Goal: Information Seeking & Learning: Learn about a topic

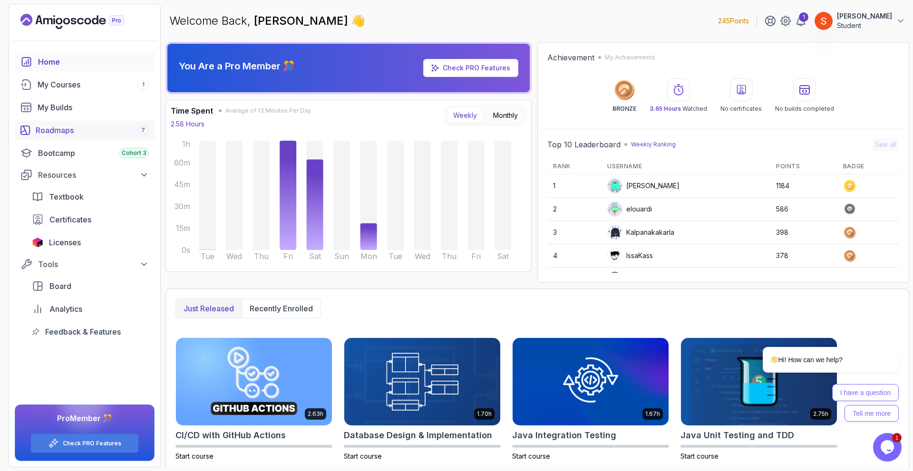
click at [64, 135] on div "Roadmaps 7" at bounding box center [92, 130] width 113 height 11
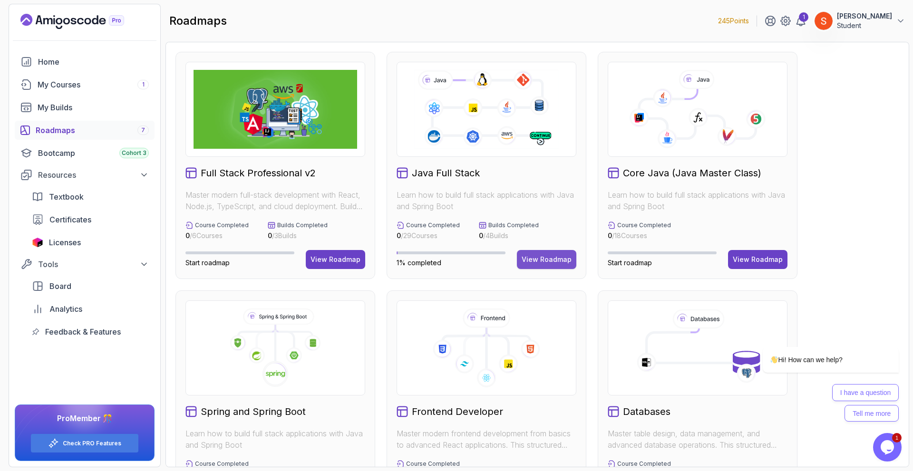
click at [545, 261] on div "View Roadmap" at bounding box center [547, 260] width 50 height 10
click at [539, 261] on div "View Roadmap" at bounding box center [547, 260] width 50 height 10
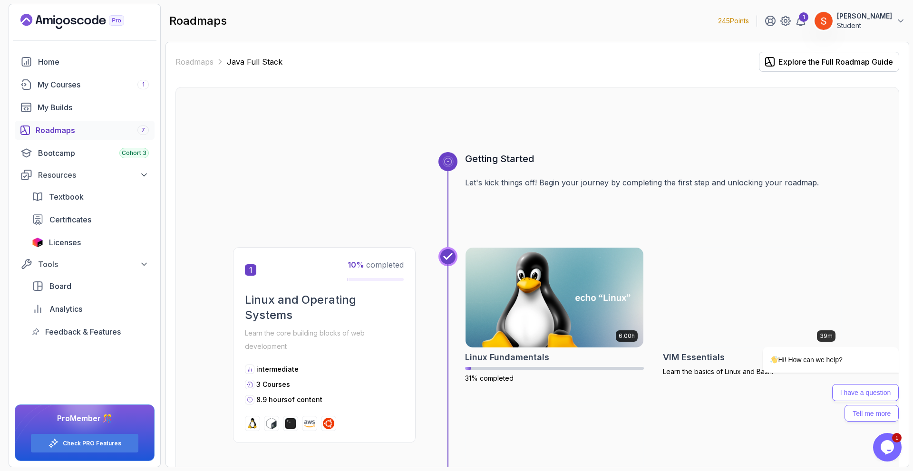
scroll to position [95, 0]
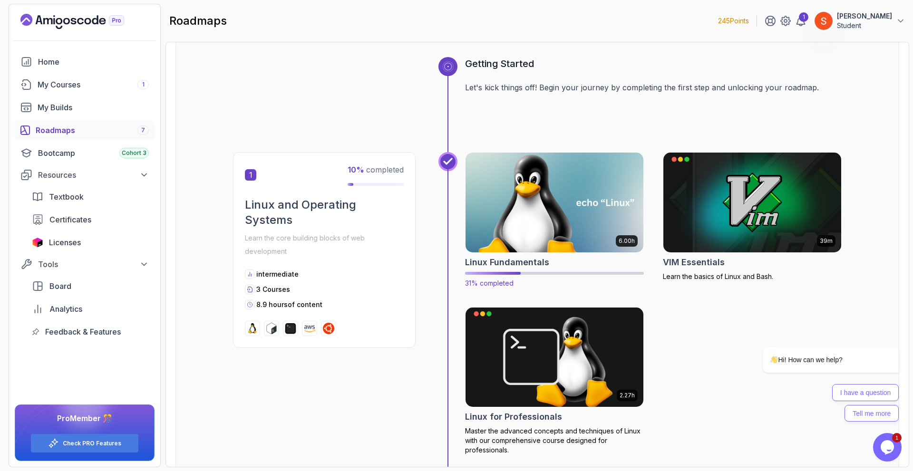
click at [550, 214] on img at bounding box center [554, 202] width 187 height 105
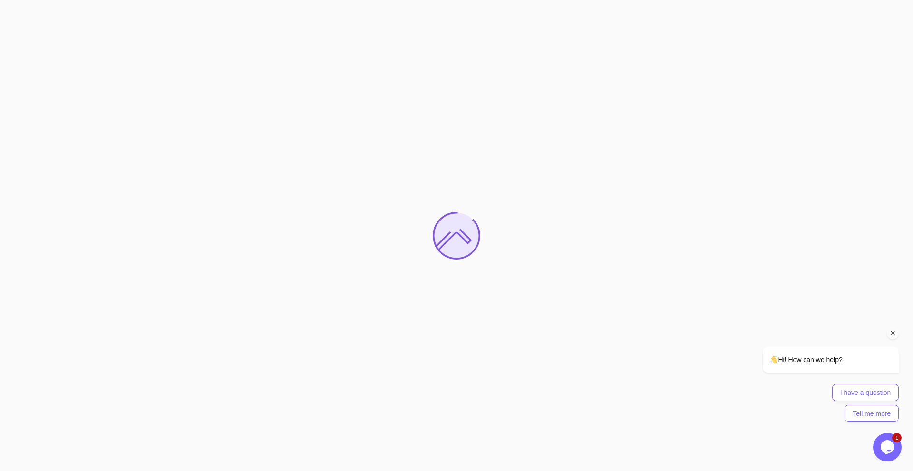
click at [892, 336] on icon "Chat attention grabber" at bounding box center [893, 333] width 9 height 9
click at [906, 416] on icon "Close" at bounding box center [906, 416] width 9 height 9
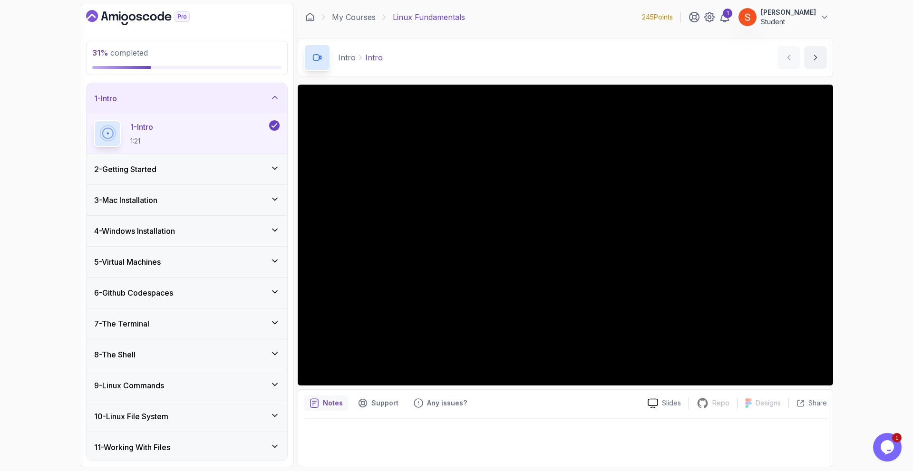
click at [193, 385] on div "9 - Linux Commands" at bounding box center [186, 385] width 185 height 11
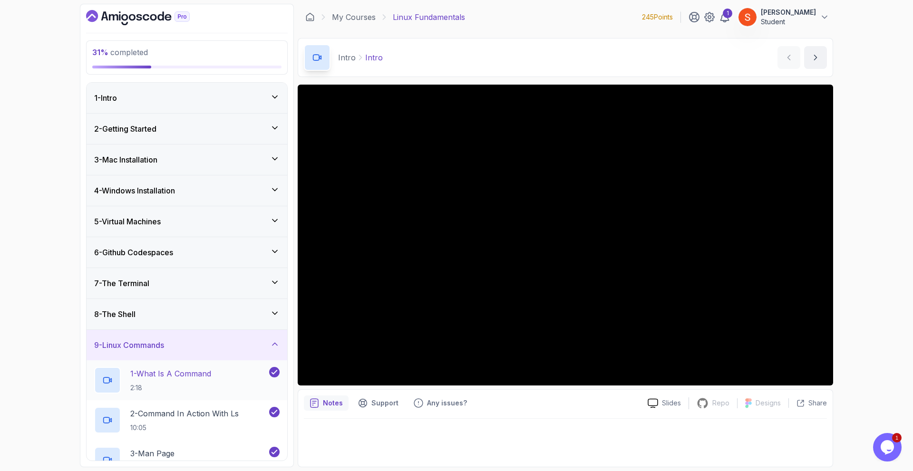
scroll to position [190, 0]
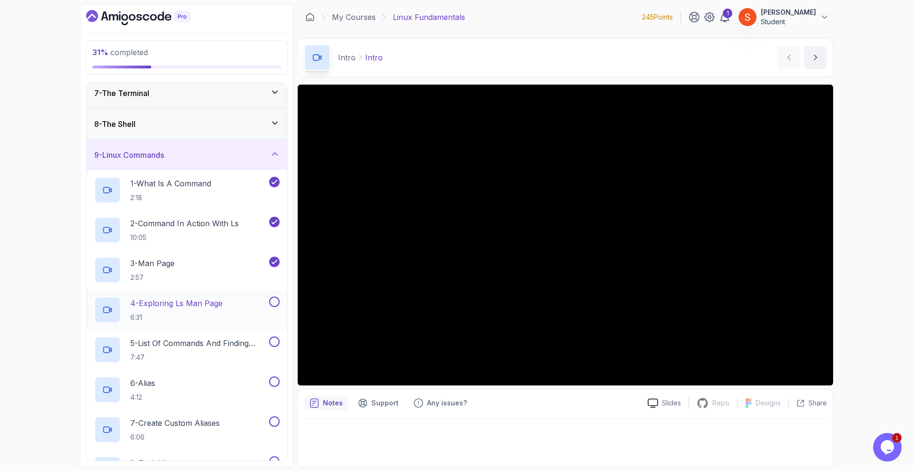
click at [164, 308] on p "4 - Exploring ls Man Page" at bounding box center [176, 303] width 92 height 11
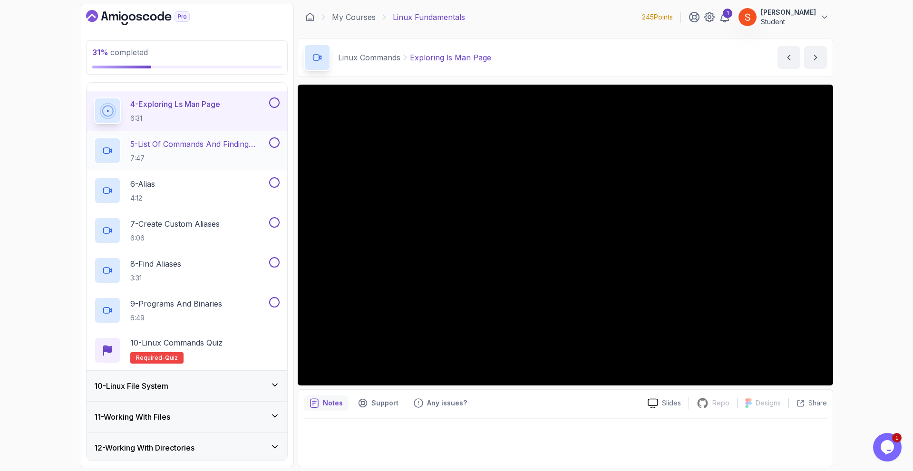
scroll to position [342, 0]
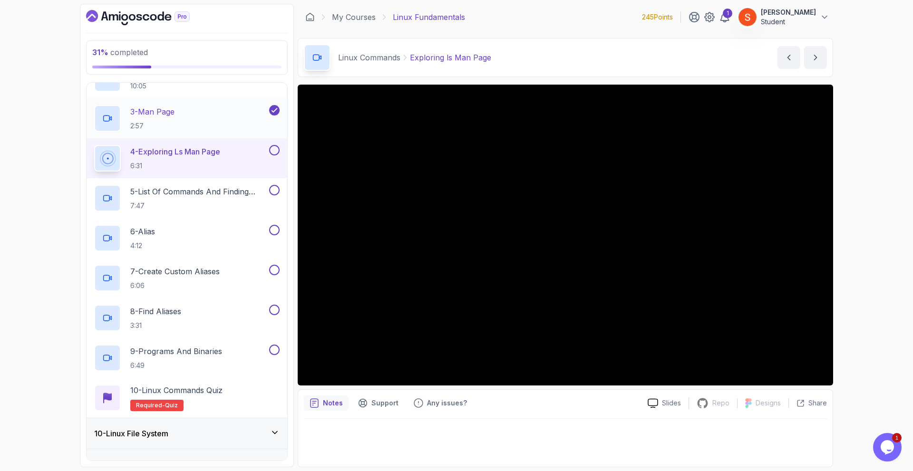
click at [164, 112] on p "3 - Man Page" at bounding box center [152, 111] width 44 height 11
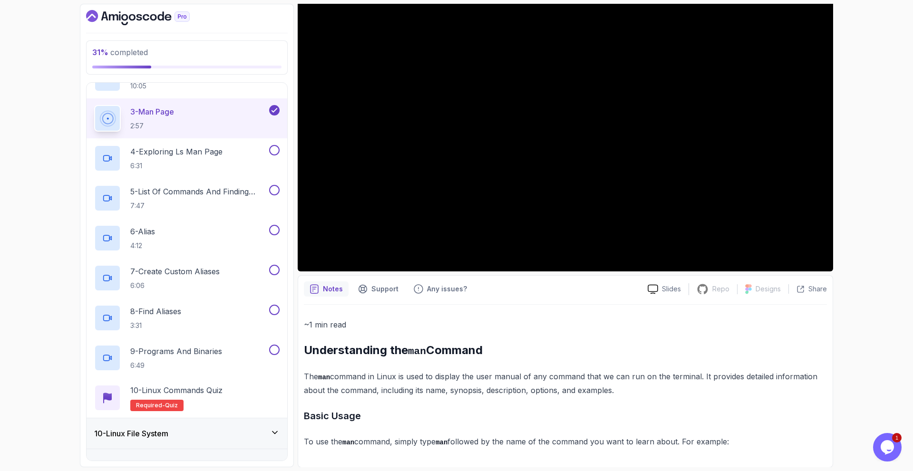
scroll to position [19, 0]
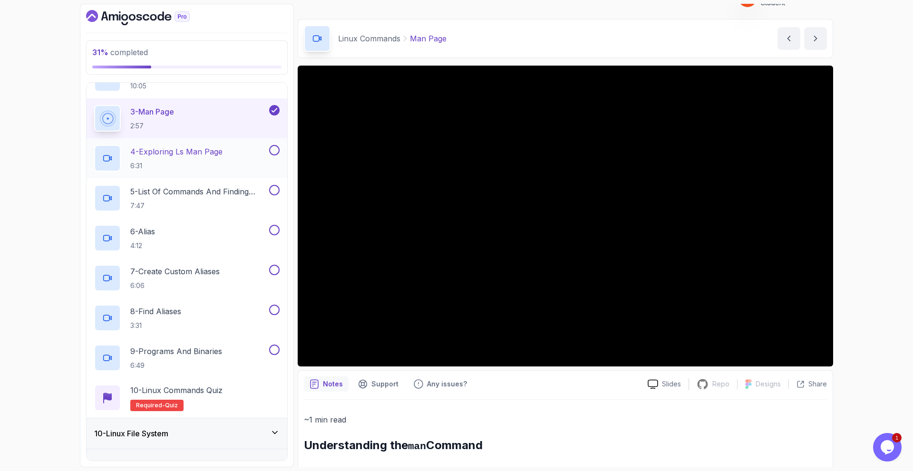
click at [170, 152] on p "4 - Exploring ls Man Page" at bounding box center [176, 151] width 92 height 11
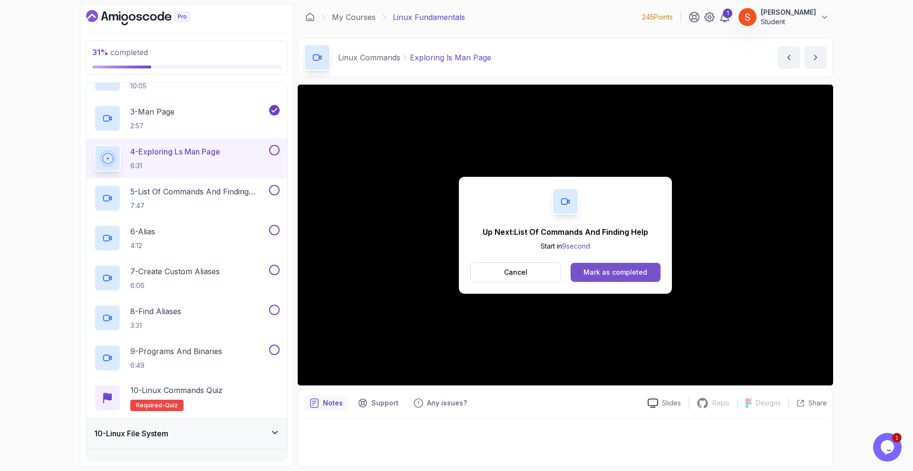
click at [586, 273] on div "Mark as completed" at bounding box center [615, 273] width 64 height 10
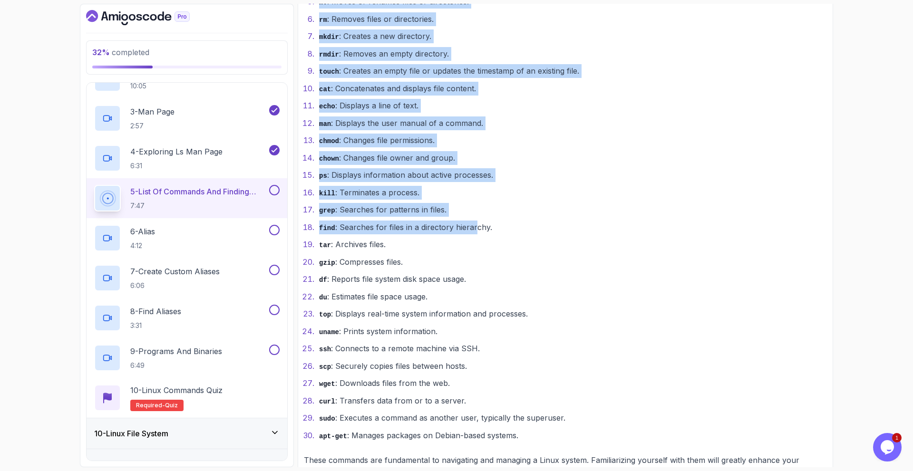
scroll to position [770, 0]
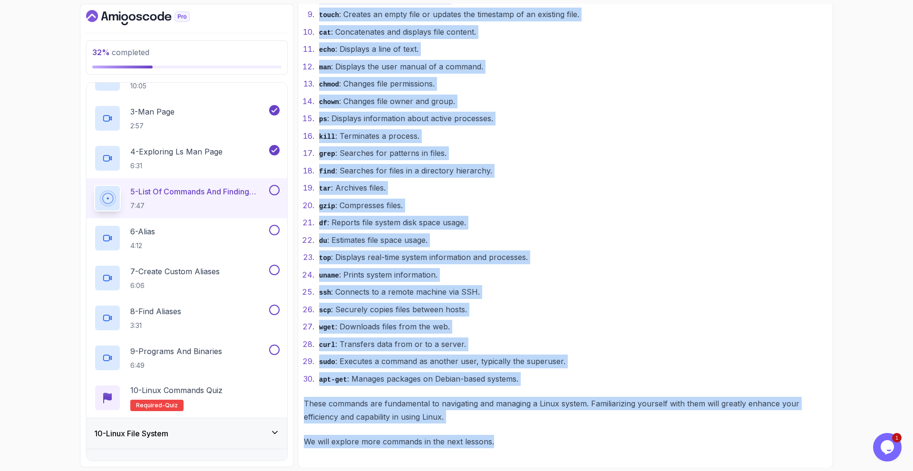
drag, startPoint x: 304, startPoint y: 34, endPoint x: 538, endPoint y: 442, distance: 470.4
click at [538, 442] on div "~2 min read Using compgen to List Commands The compgen command in Linux is a bu…" at bounding box center [565, 55] width 523 height 786
copy div "Using compgen to List Commands The compgen command in Linux is a built-in comma…"
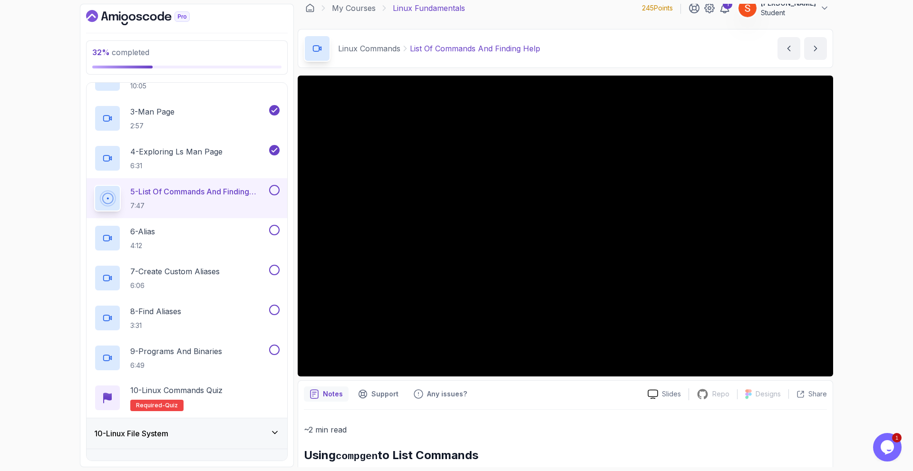
scroll to position [0, 0]
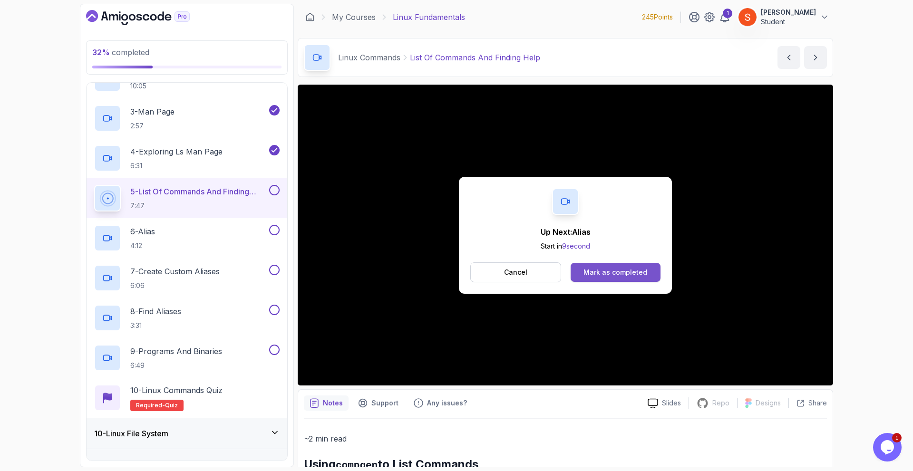
click at [591, 273] on div "Mark as completed" at bounding box center [615, 273] width 64 height 10
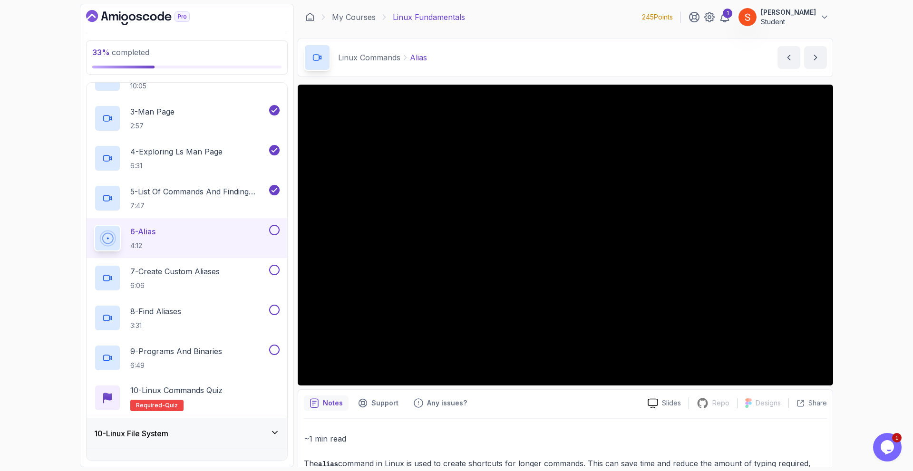
scroll to position [36, 0]
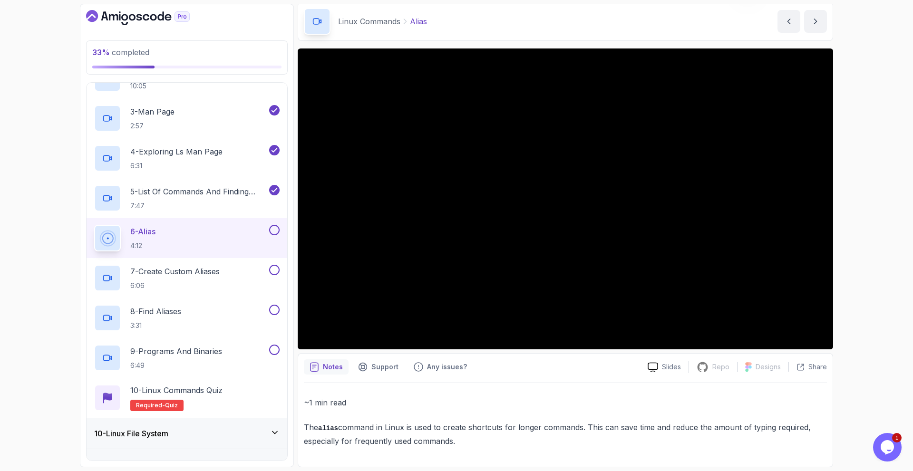
drag, startPoint x: 302, startPoint y: 426, endPoint x: 466, endPoint y: 447, distance: 164.9
click at [466, 447] on div "Notes Support Any issues? Slides Repo Repository not available Designs Design n…" at bounding box center [565, 410] width 535 height 114
copy p "The alias command in Linux is used to create shortcuts for longer commands. Thi…"
click at [482, 397] on p "~1 min read" at bounding box center [565, 402] width 523 height 13
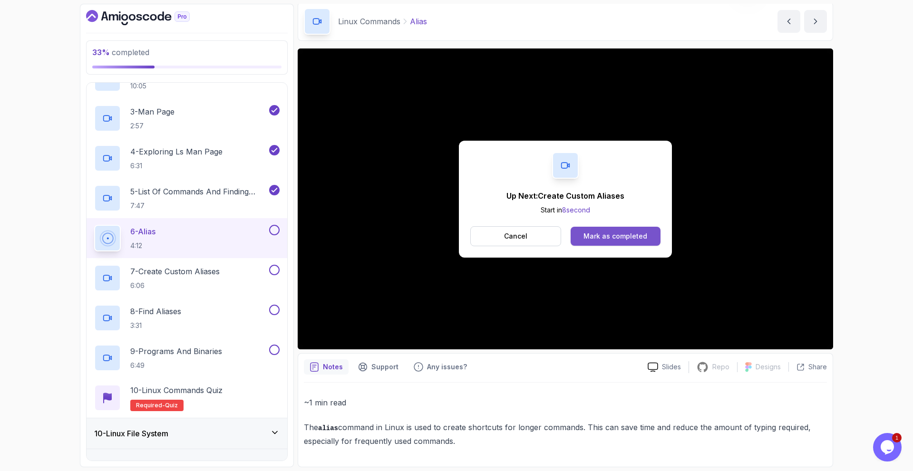
click at [602, 232] on div "Mark as completed" at bounding box center [615, 237] width 64 height 10
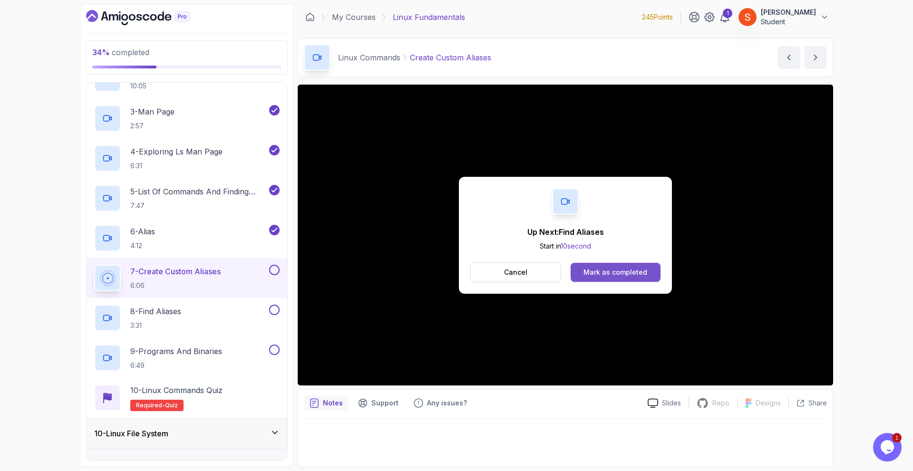
click at [617, 271] on div "Mark as completed" at bounding box center [615, 273] width 64 height 10
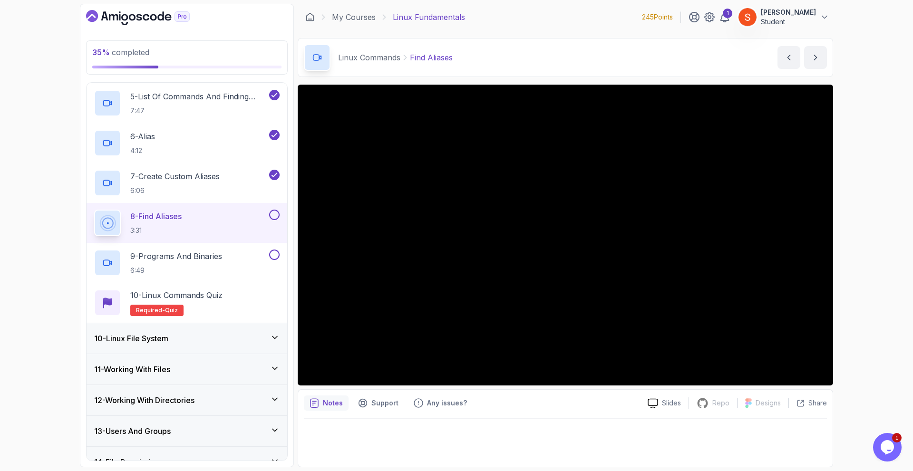
scroll to position [389, 0]
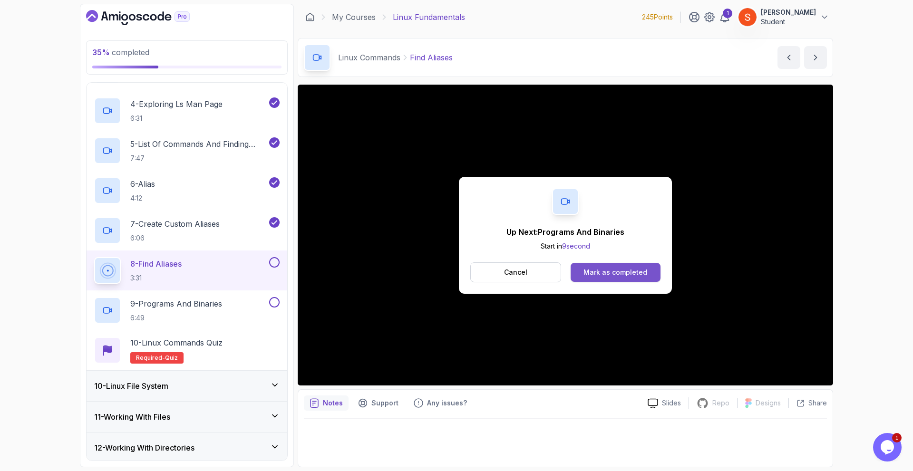
click at [611, 276] on div "Mark as completed" at bounding box center [615, 273] width 64 height 10
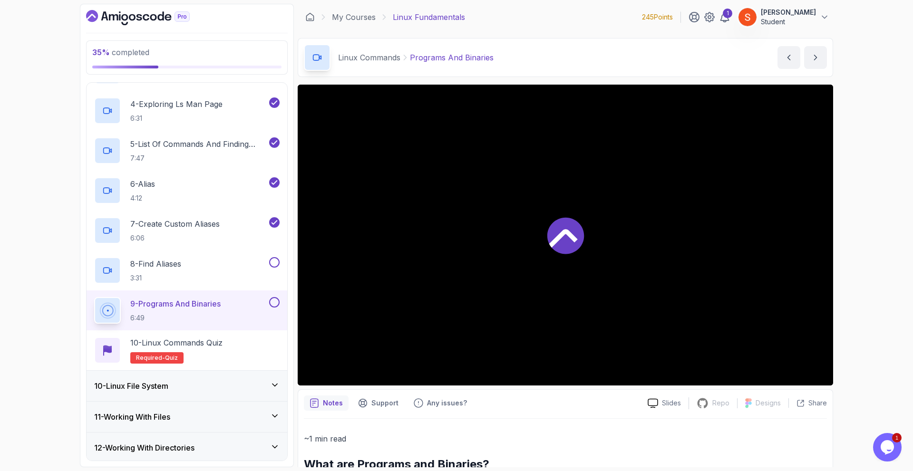
click at [513, 277] on div at bounding box center [565, 235] width 535 height 301
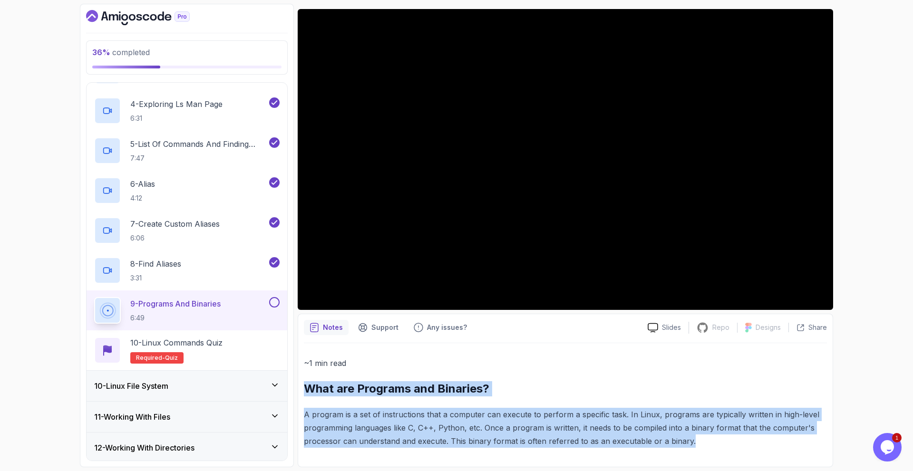
drag, startPoint x: 305, startPoint y: 386, endPoint x: 726, endPoint y: 438, distance: 424.9
click at [726, 438] on div "~1 min read What are Programs and Binaries? A program is a set of instructions …" at bounding box center [565, 402] width 523 height 91
copy div "What are Programs and Binaries? A program is a set of instructions that a compu…"
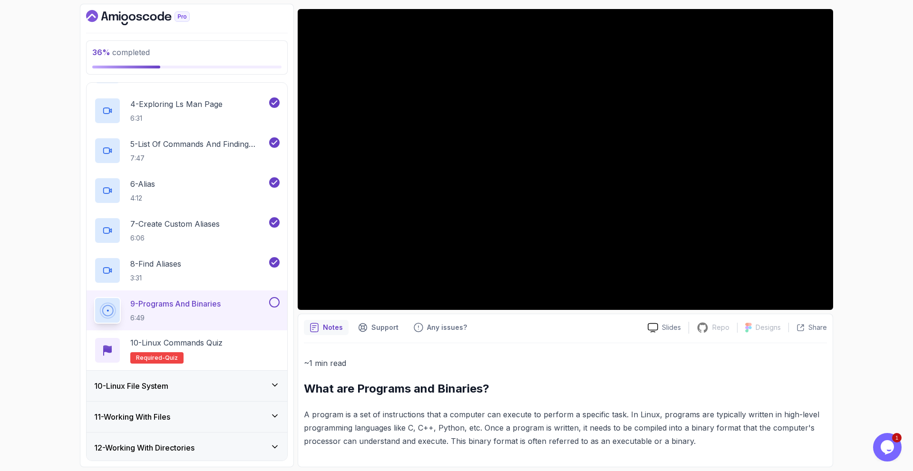
drag, startPoint x: 677, startPoint y: 343, endPoint x: 677, endPoint y: 353, distance: 10.0
click at [677, 348] on div "~1 min read What are Programs and Binaries? A program is a set of instructions …" at bounding box center [565, 402] width 523 height 118
click at [661, 328] on div "Slides" at bounding box center [664, 328] width 48 height 10
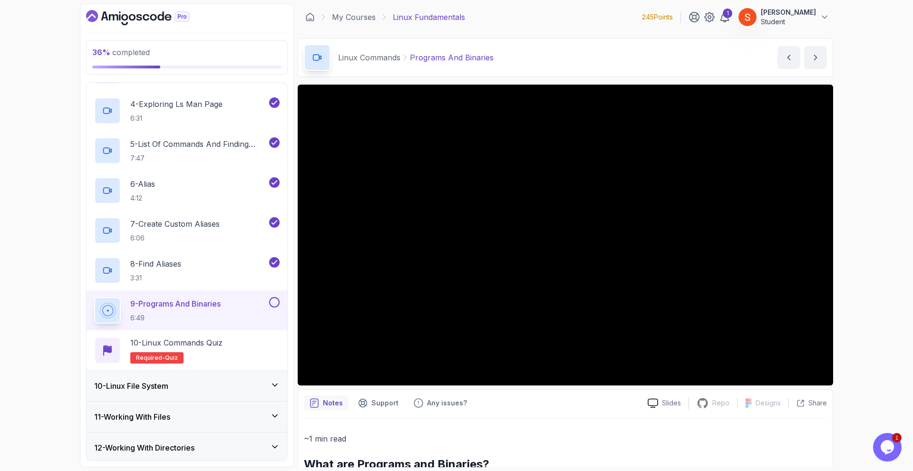
scroll to position [484, 0]
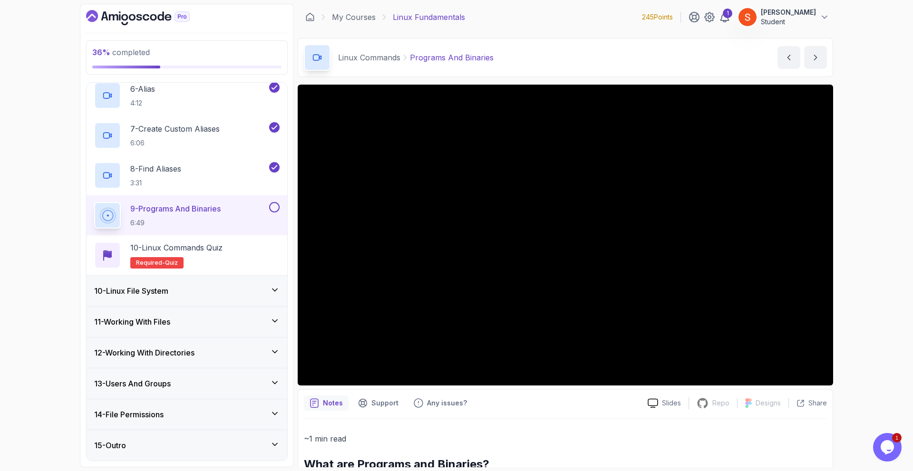
click at [280, 285] on div "10 - Linux File System" at bounding box center [187, 291] width 201 height 30
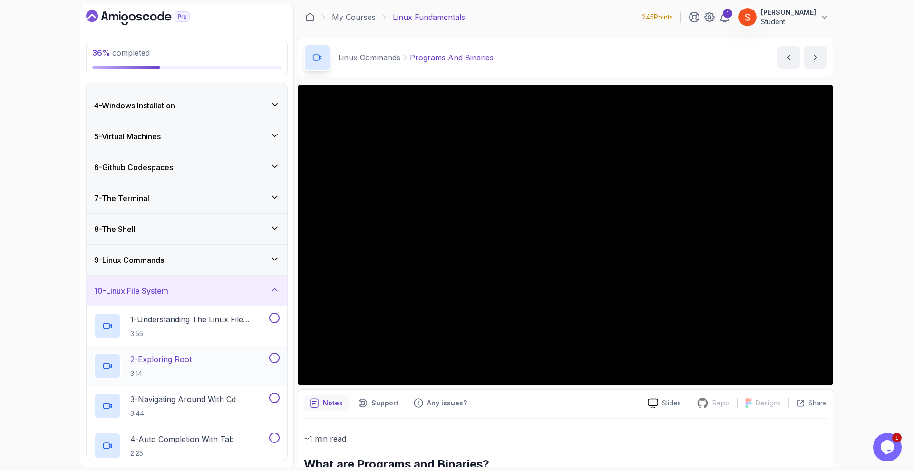
scroll to position [276, 0]
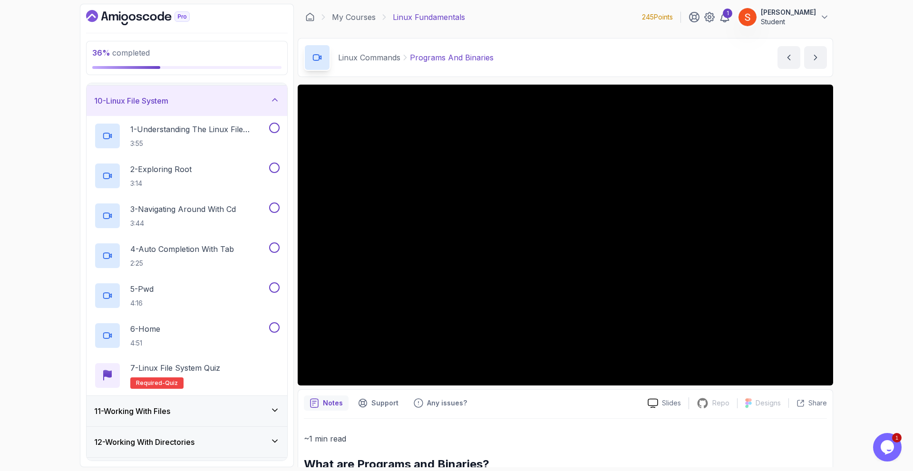
click at [277, 83] on div "9 - Linux Commands" at bounding box center [187, 70] width 201 height 30
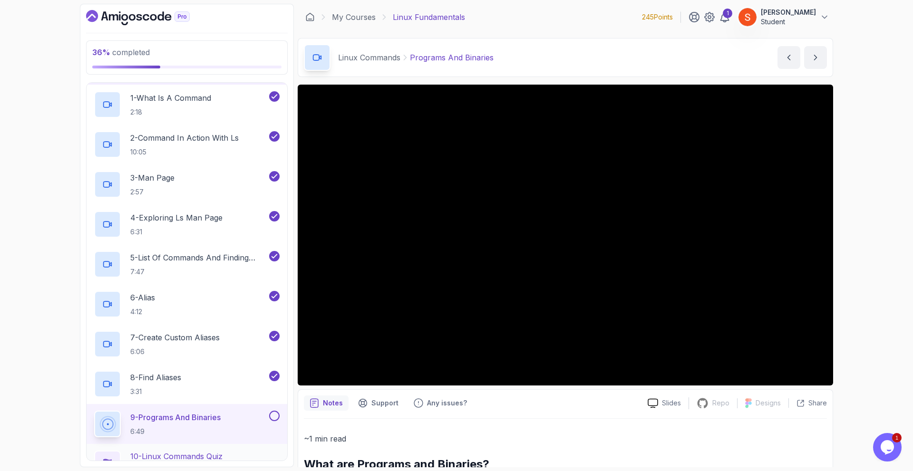
scroll to position [466, 0]
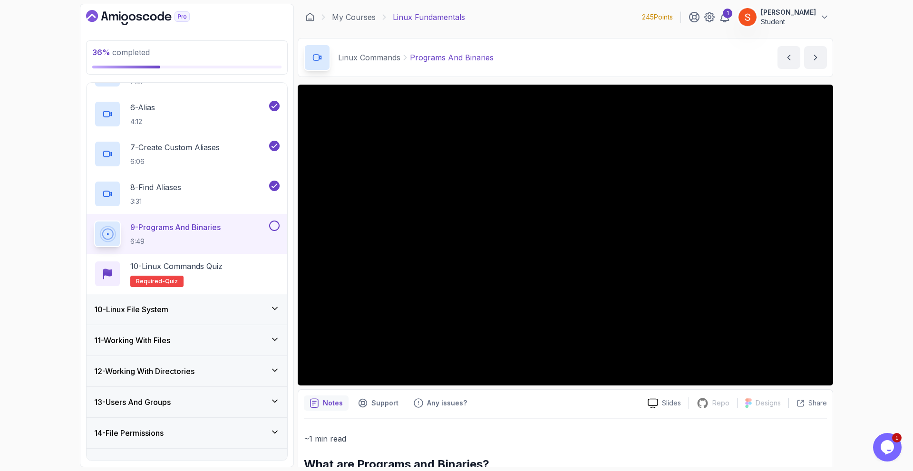
click at [266, 333] on div "11 - Working With Files" at bounding box center [187, 340] width 201 height 30
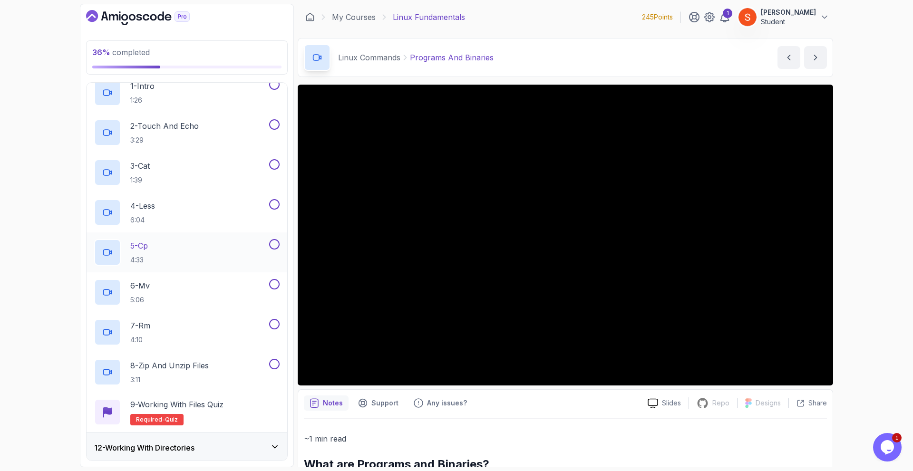
scroll to position [302, 0]
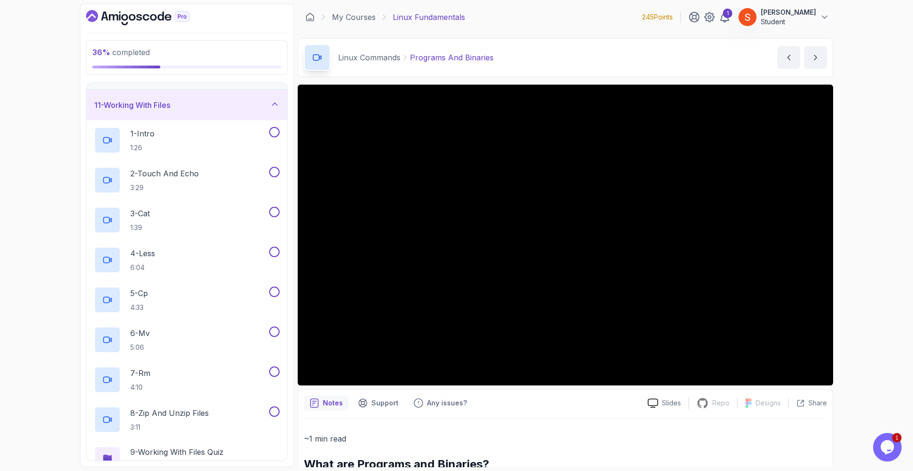
click at [267, 112] on div "11 - Working With Files" at bounding box center [187, 105] width 201 height 30
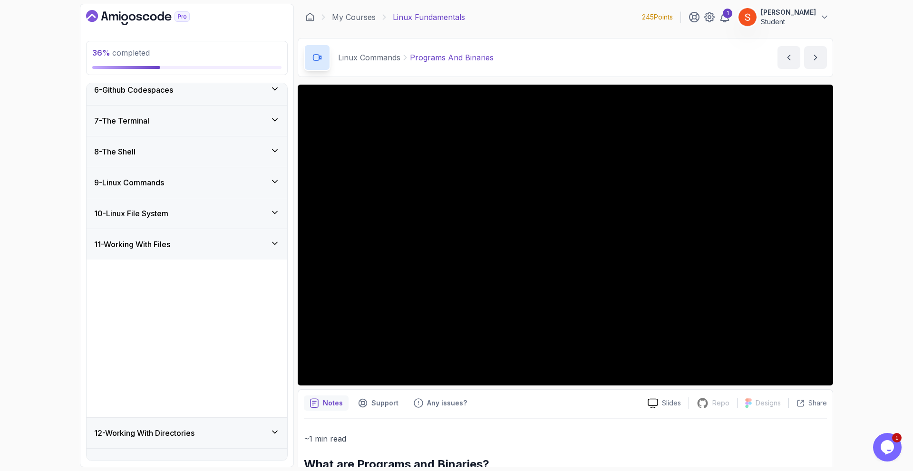
scroll to position [86, 0]
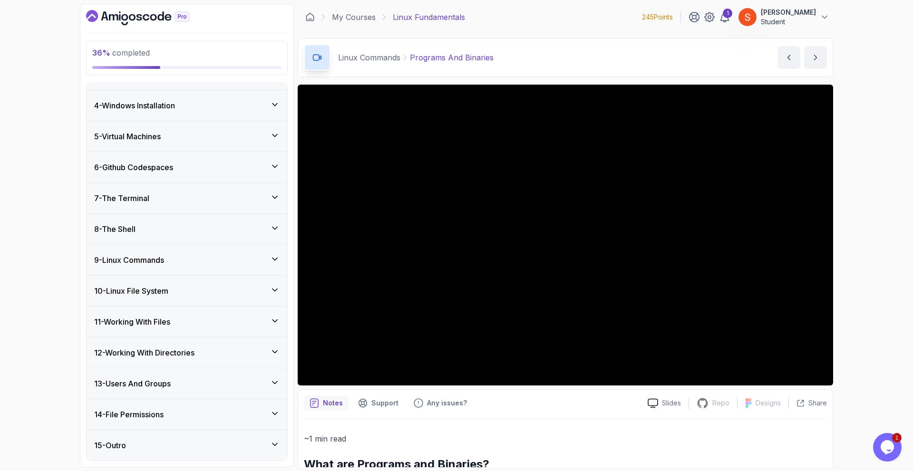
click at [269, 358] on div "12 - Working With Directories" at bounding box center [186, 352] width 185 height 11
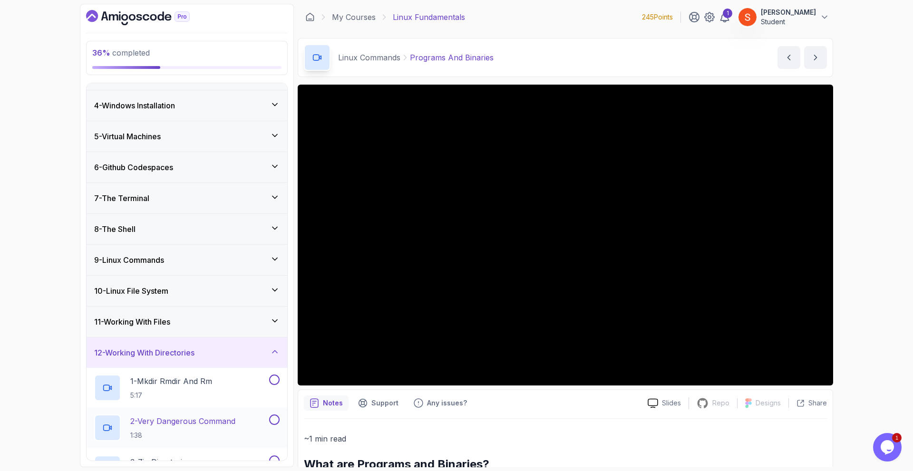
scroll to position [285, 0]
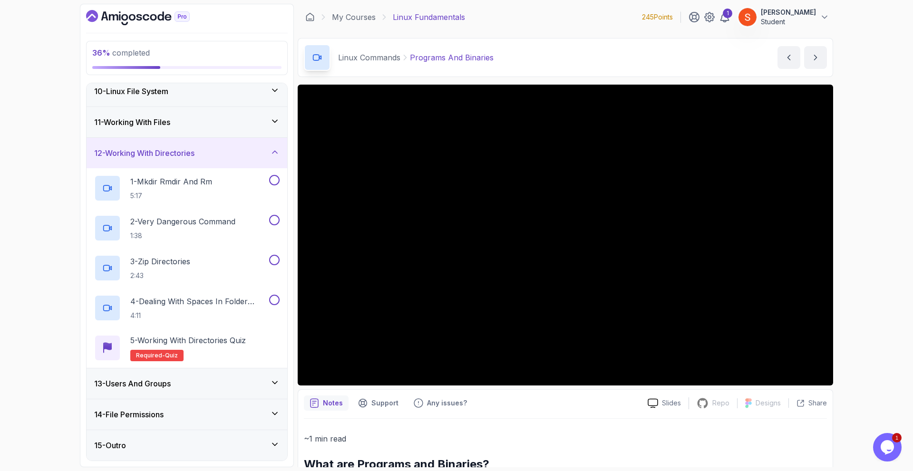
click at [268, 150] on div "12 - Working With Directories" at bounding box center [186, 152] width 185 height 11
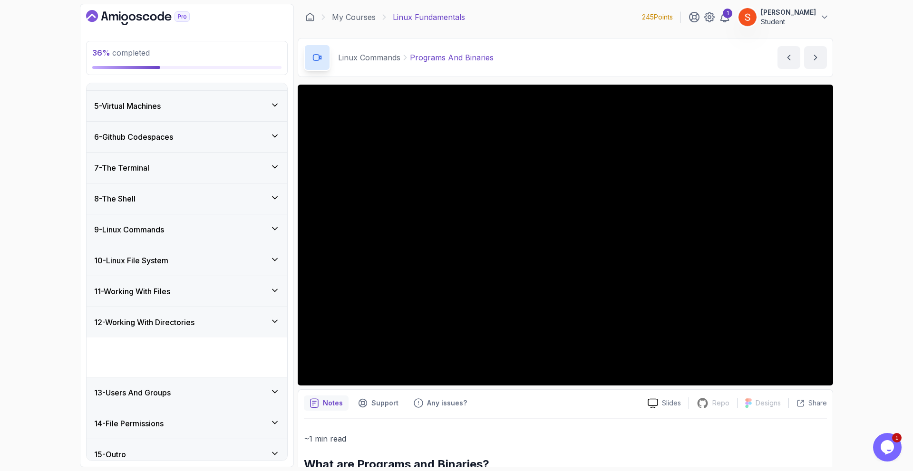
scroll to position [86, 0]
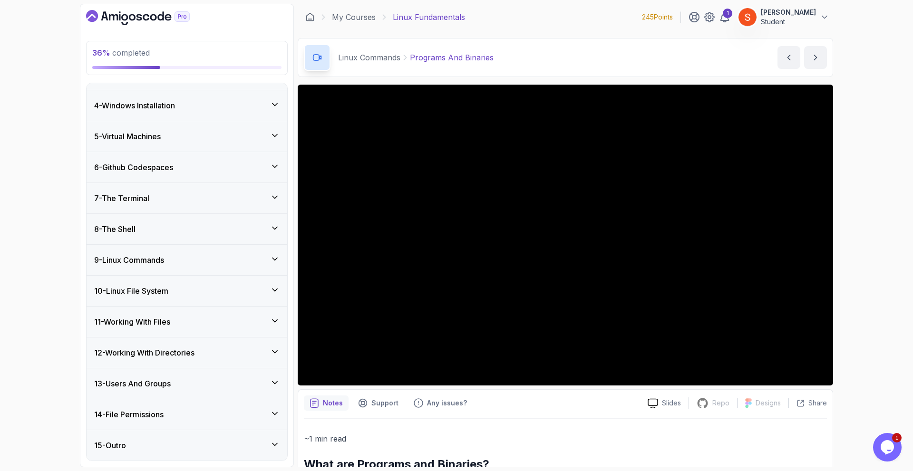
click at [262, 378] on div "13 - Users And Groups" at bounding box center [186, 383] width 185 height 11
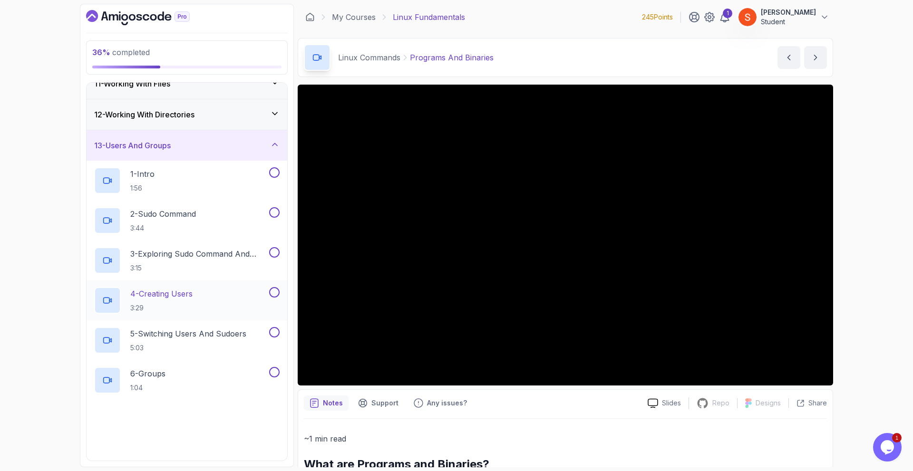
scroll to position [466, 0]
click at [244, 143] on div "13 - Users And Groups" at bounding box center [186, 145] width 185 height 11
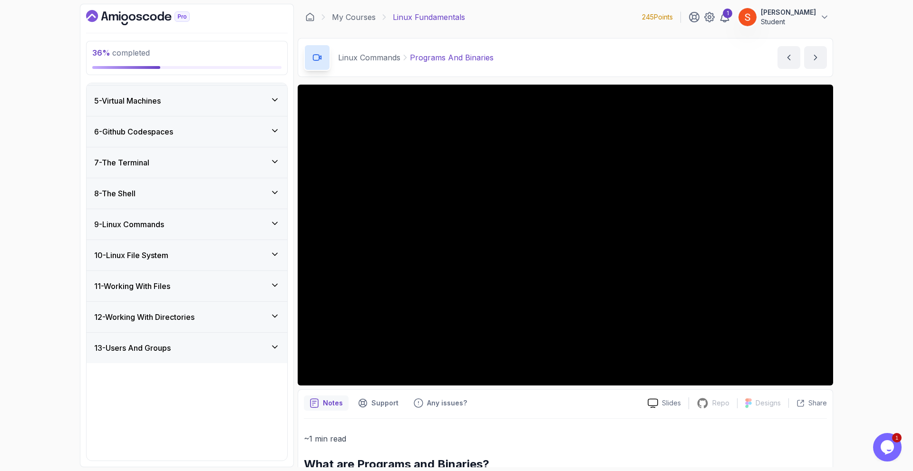
scroll to position [86, 0]
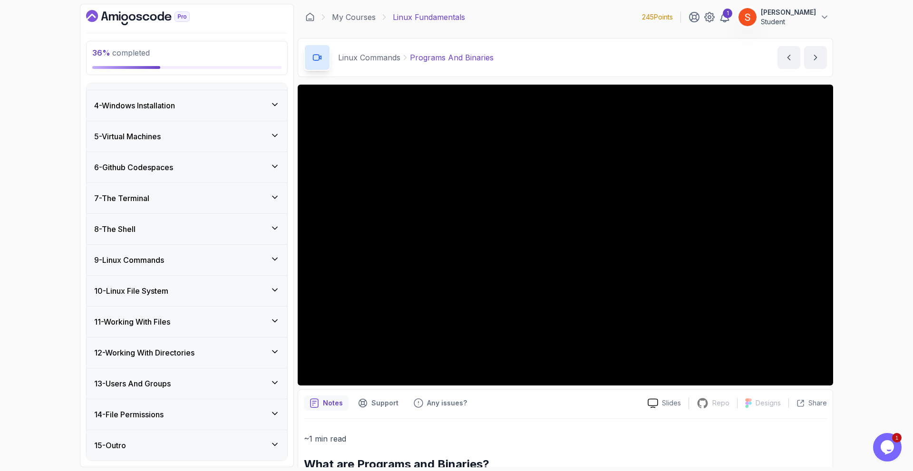
click at [208, 413] on div "14 - File Permissions" at bounding box center [186, 414] width 185 height 11
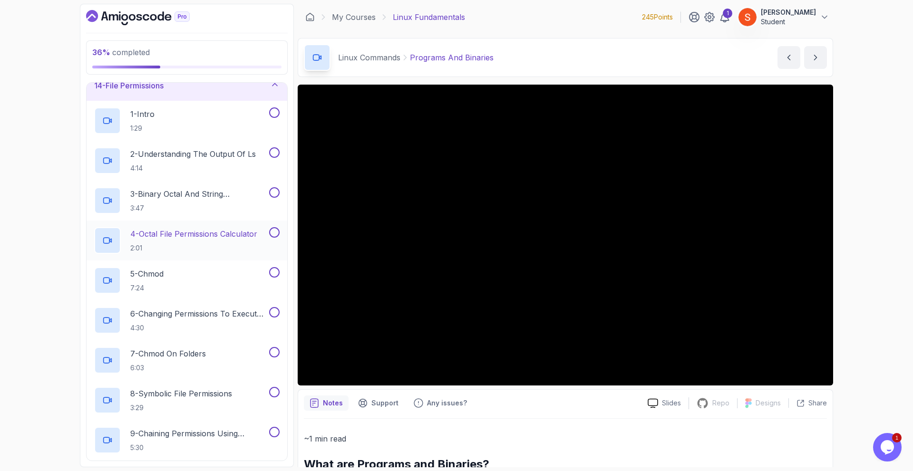
scroll to position [367, 0]
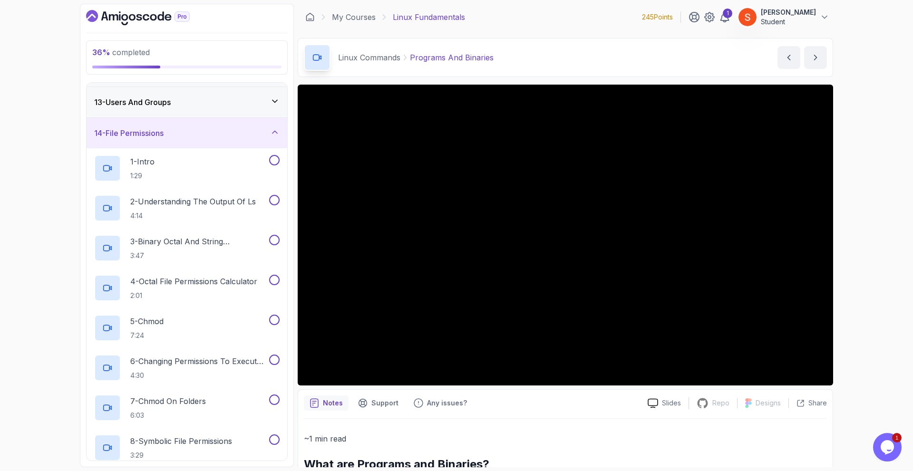
click at [254, 135] on div "14 - File Permissions" at bounding box center [186, 132] width 185 height 11
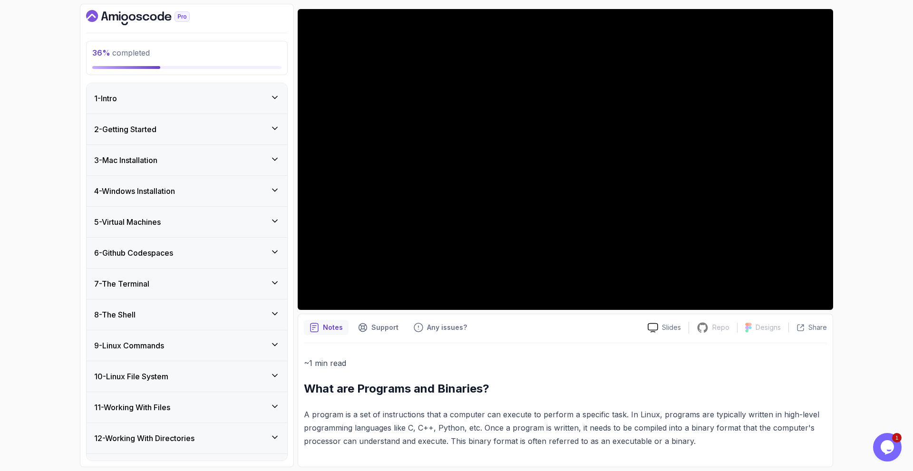
scroll to position [86, 0]
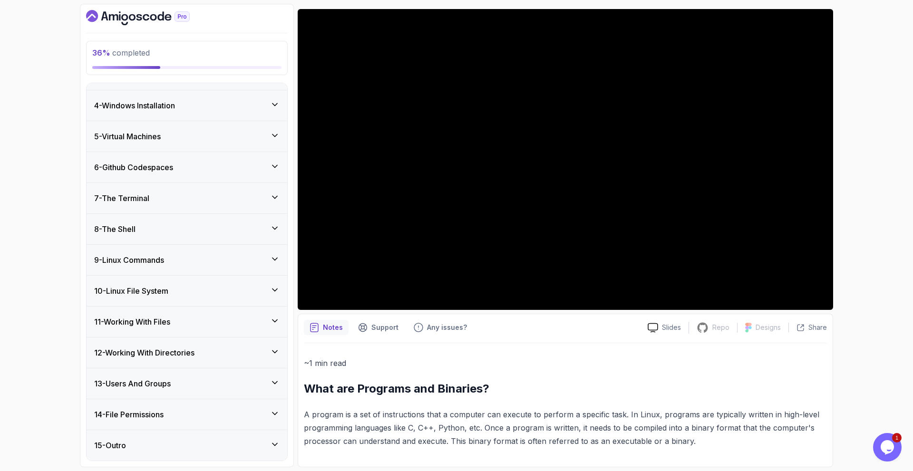
click at [155, 256] on h3 "9 - Linux Commands" at bounding box center [129, 259] width 70 height 11
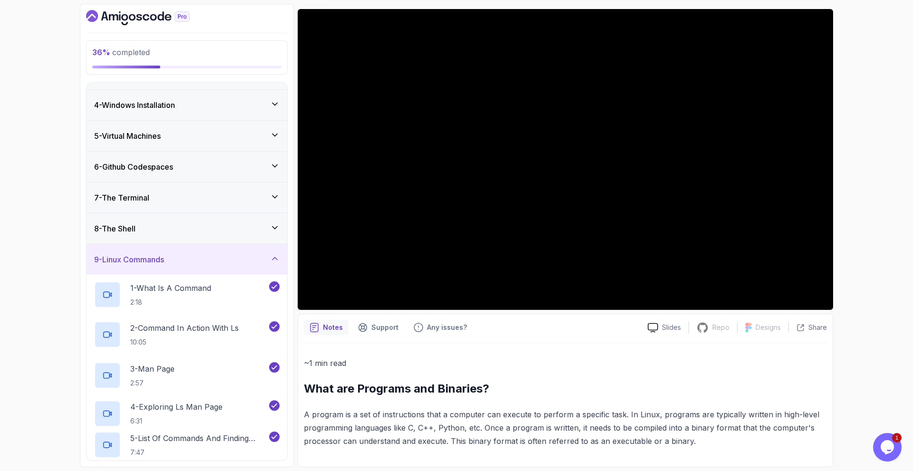
scroll to position [371, 0]
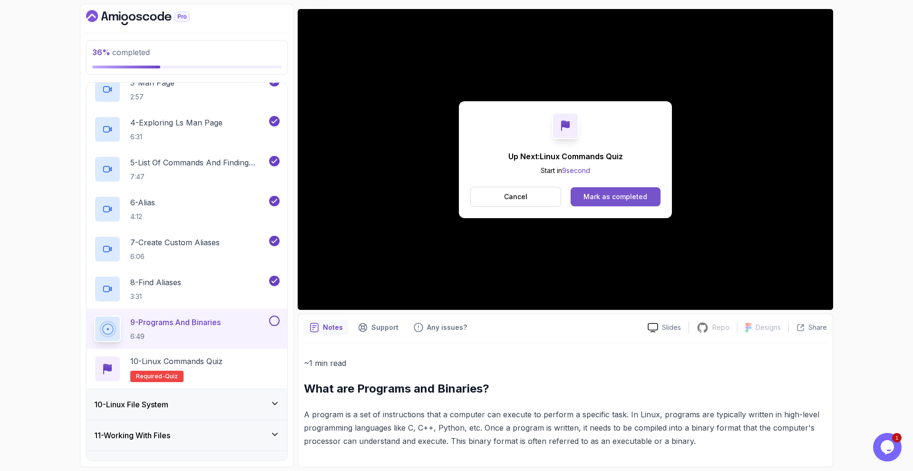
click at [625, 196] on div "Mark as completed" at bounding box center [615, 197] width 64 height 10
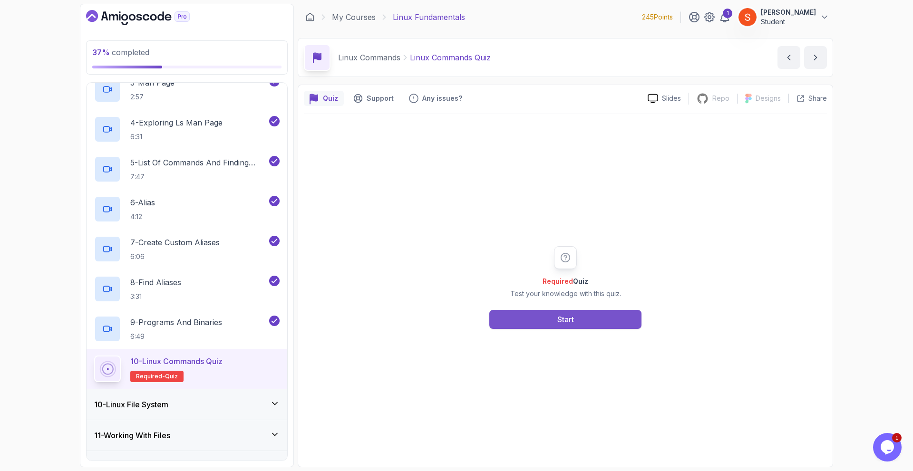
click at [571, 320] on div "Start" at bounding box center [565, 319] width 17 height 11
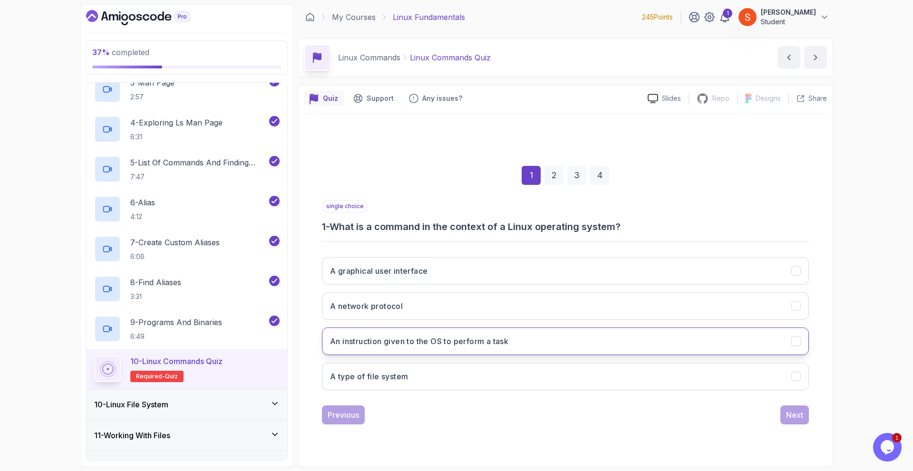
click at [513, 346] on button "An instruction given to the OS to perform a task" at bounding box center [565, 342] width 487 height 28
click at [787, 416] on div "Next" at bounding box center [794, 414] width 17 height 11
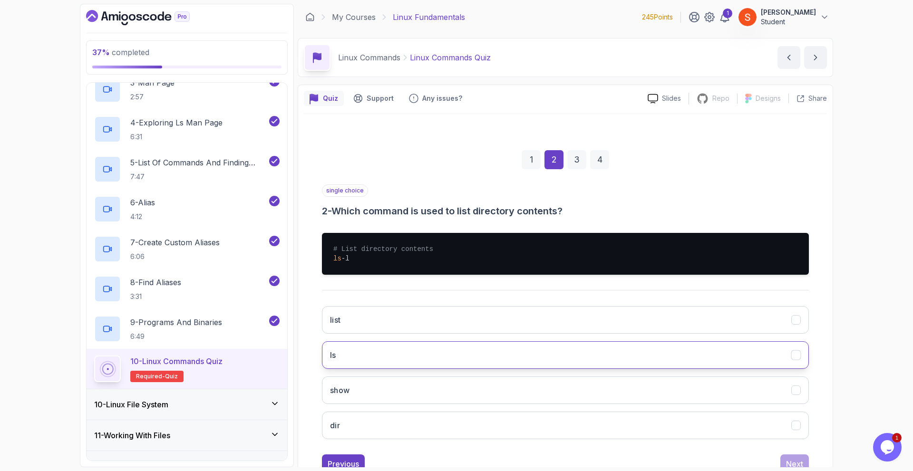
click at [367, 358] on button "ls" at bounding box center [565, 355] width 487 height 28
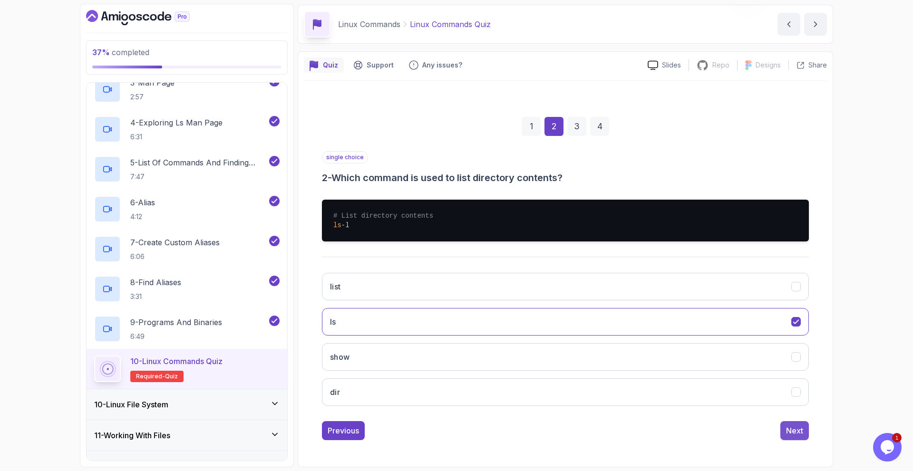
click at [797, 426] on div "Next" at bounding box center [794, 430] width 17 height 11
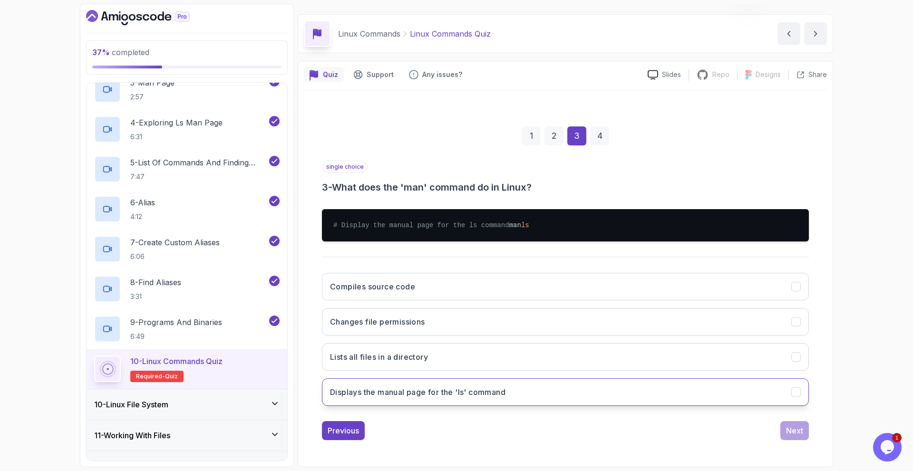
click at [468, 393] on h3 "Displays the manual page for the 'ls' command" at bounding box center [417, 392] width 175 height 11
click at [795, 429] on div "Next" at bounding box center [794, 430] width 17 height 11
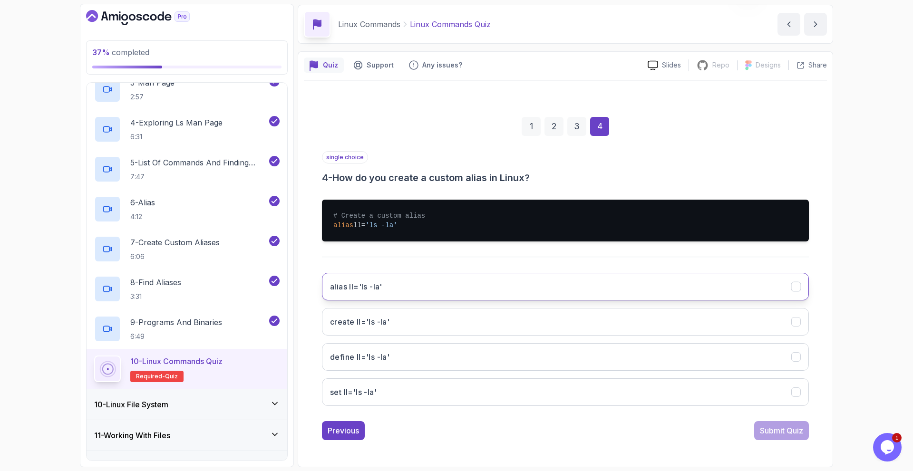
click at [394, 292] on button "alias ll='ls -la'" at bounding box center [565, 287] width 487 height 28
click at [781, 427] on div "Submit Quiz" at bounding box center [781, 430] width 43 height 11
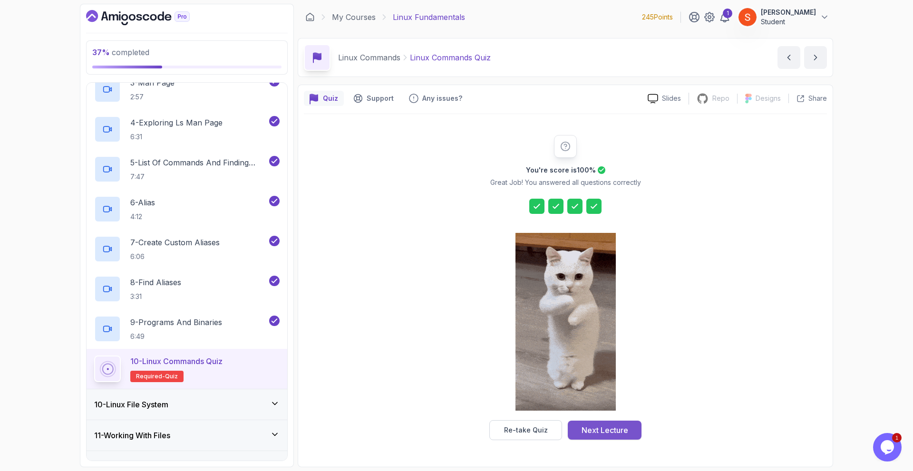
click at [594, 429] on div "Next Lecture" at bounding box center [604, 430] width 47 height 11
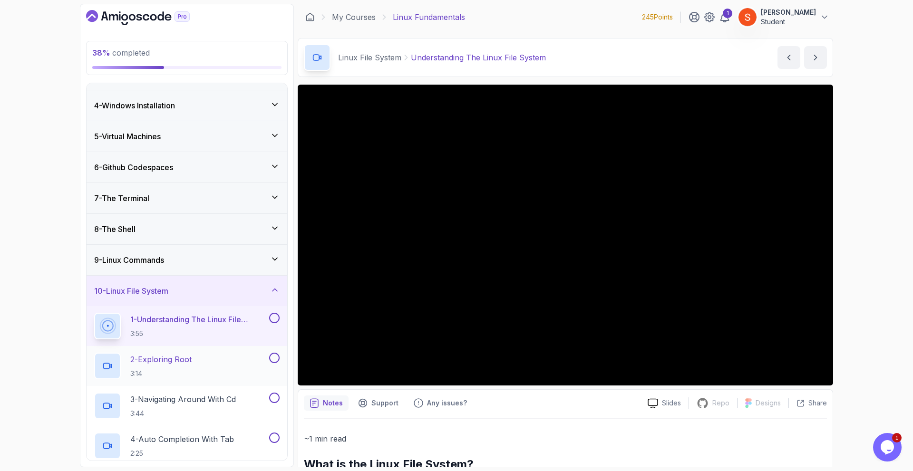
scroll to position [228, 0]
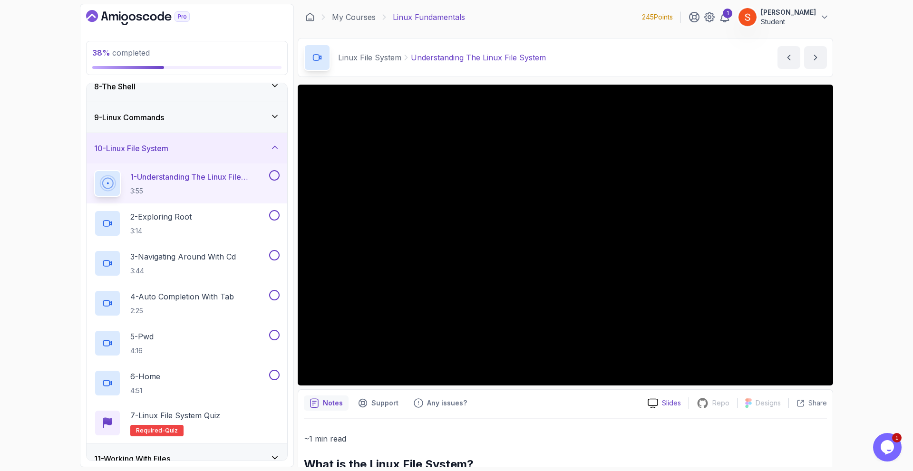
click at [663, 404] on p "Slides" at bounding box center [671, 403] width 19 height 10
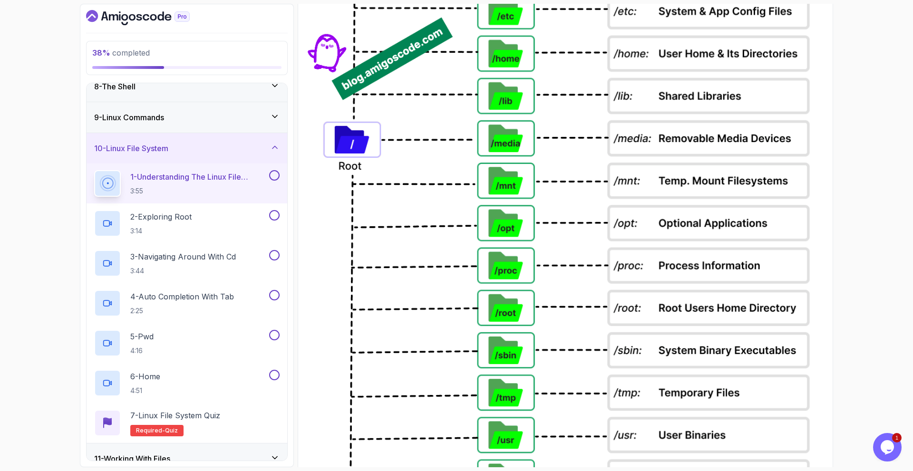
scroll to position [833, 0]
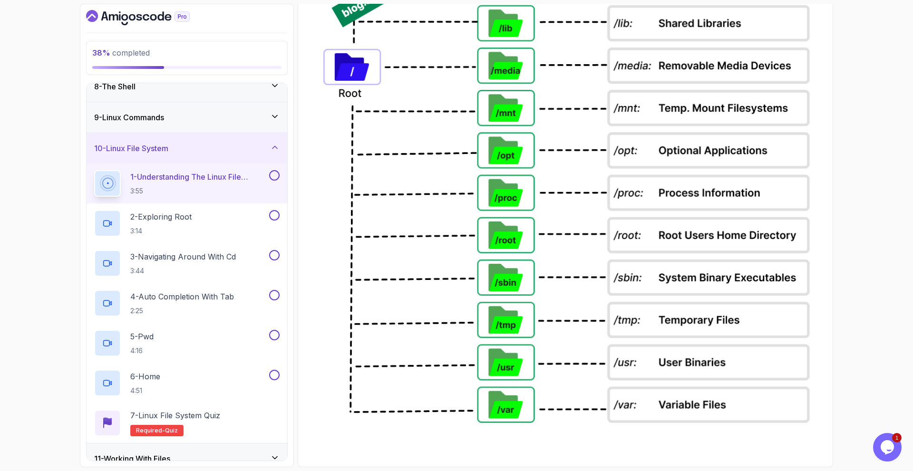
drag, startPoint x: 552, startPoint y: 199, endPoint x: 445, endPoint y: 139, distance: 122.8
click at [445, 139] on img at bounding box center [565, 87] width 523 height 689
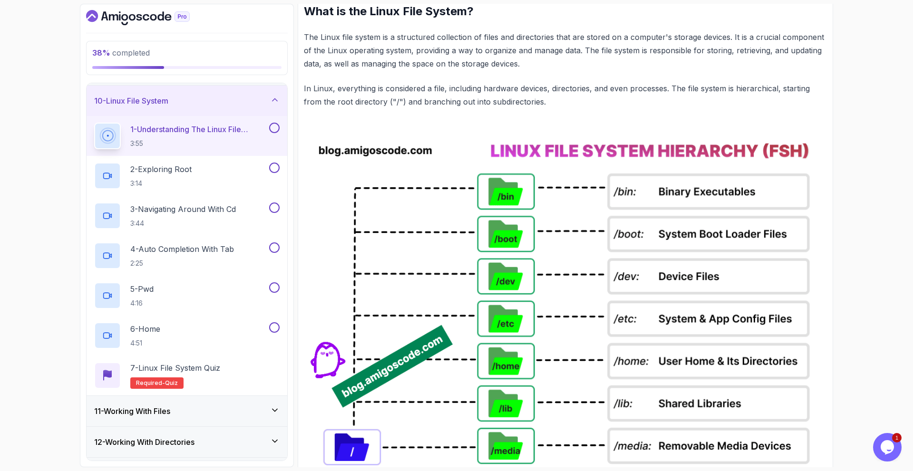
scroll to position [310, 0]
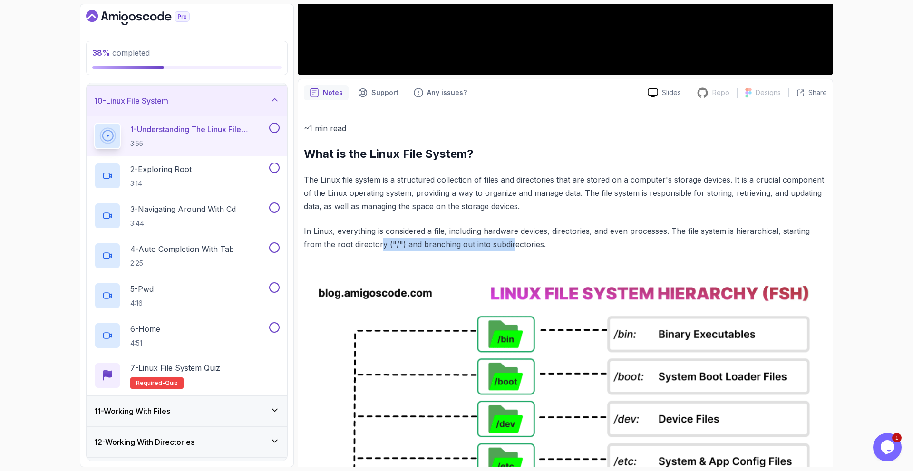
drag, startPoint x: 401, startPoint y: 249, endPoint x: 511, endPoint y: 250, distance: 109.8
click at [511, 250] on p "In Linux, everything is considered a file, including hardware devices, director…" at bounding box center [565, 237] width 523 height 27
click at [558, 246] on p "In Linux, everything is considered a file, including hardware devices, director…" at bounding box center [565, 237] width 523 height 27
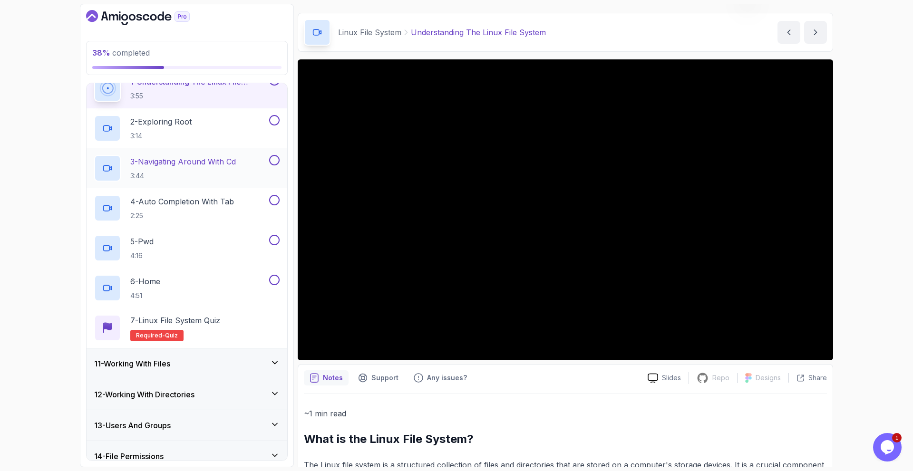
scroll to position [365, 0]
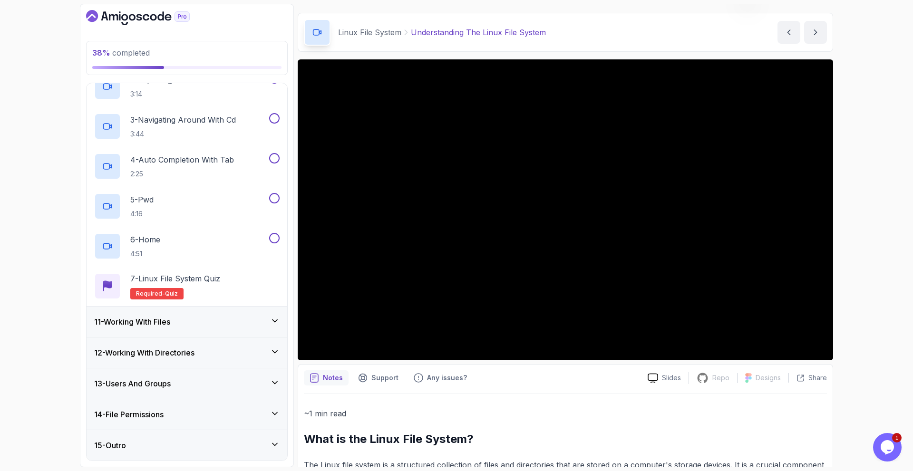
click at [262, 325] on div "11 - Working With Files" at bounding box center [186, 321] width 185 height 11
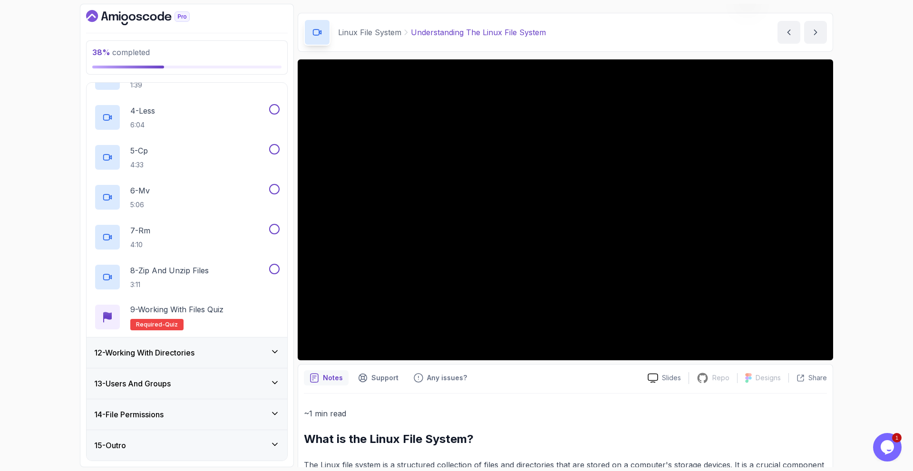
click at [232, 346] on div "12 - Working With Directories" at bounding box center [187, 353] width 201 height 30
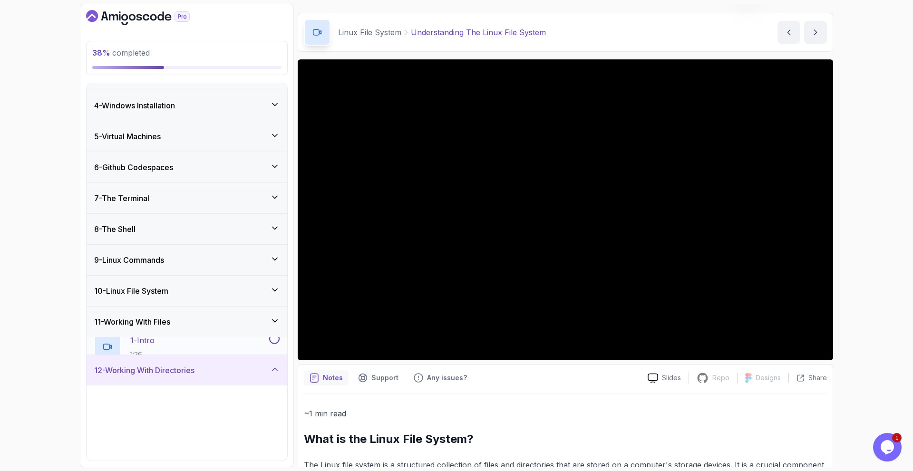
scroll to position [285, 0]
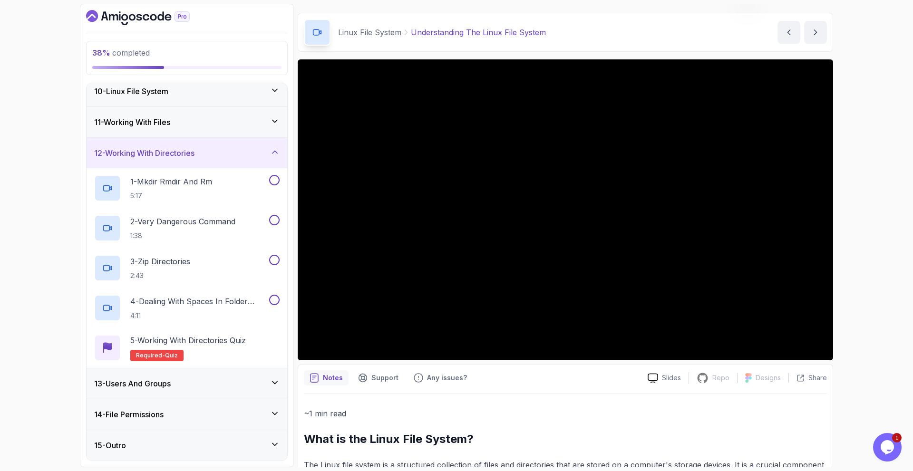
click at [228, 387] on div "13 - Users And Groups" at bounding box center [186, 383] width 185 height 11
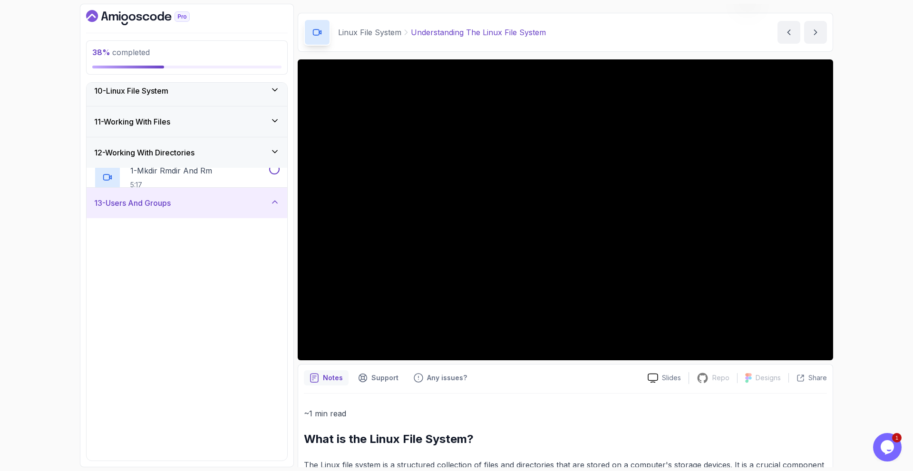
scroll to position [563, 0]
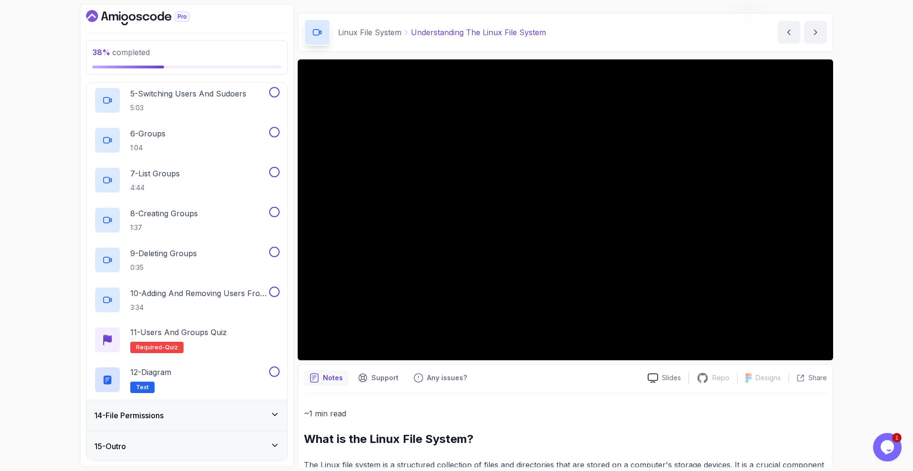
click at [237, 418] on div "14 - File Permissions" at bounding box center [186, 415] width 185 height 11
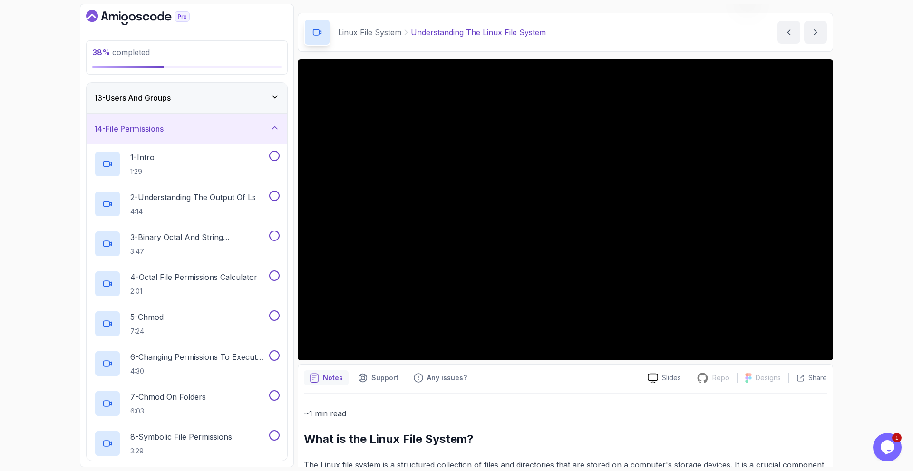
scroll to position [604, 0]
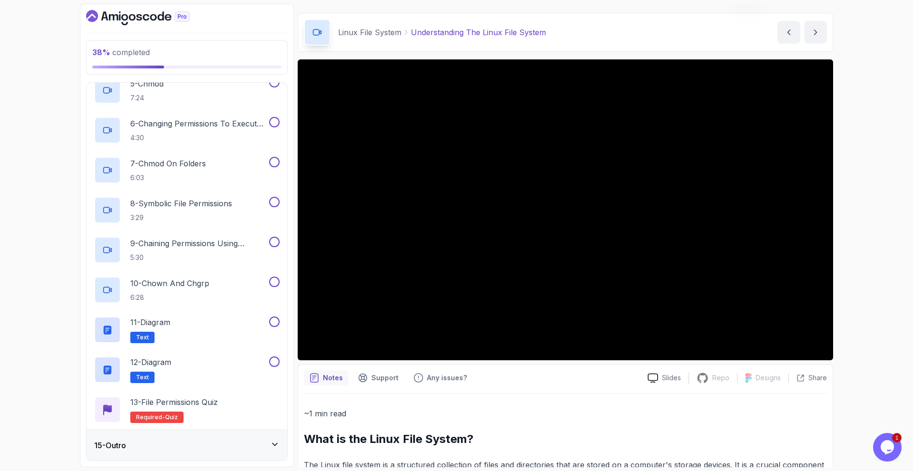
click at [218, 447] on div "15 - Outro" at bounding box center [186, 445] width 185 height 11
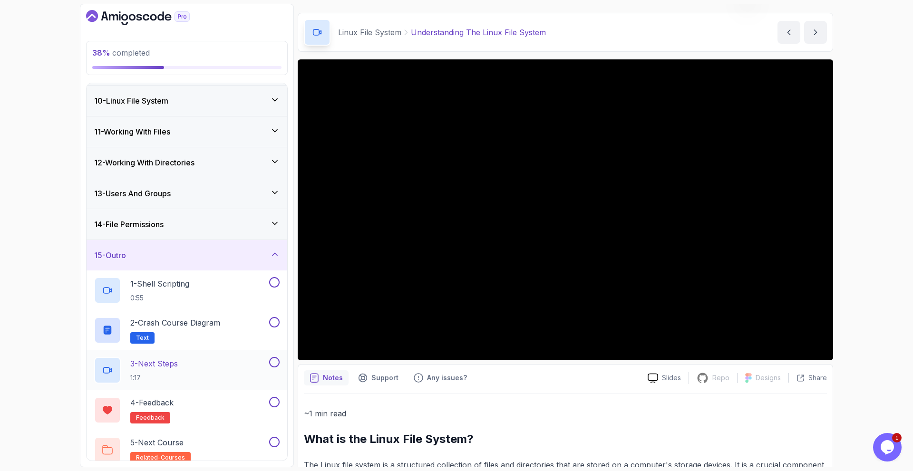
scroll to position [285, 0]
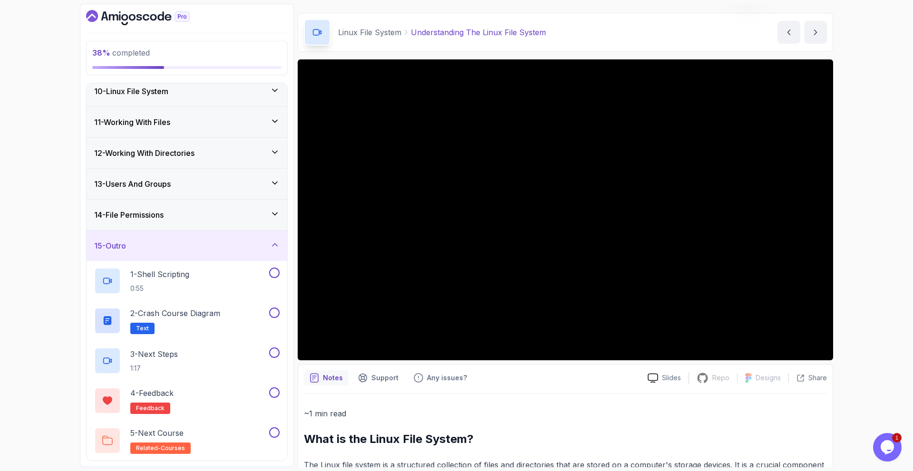
click at [271, 241] on icon at bounding box center [275, 245] width 10 height 10
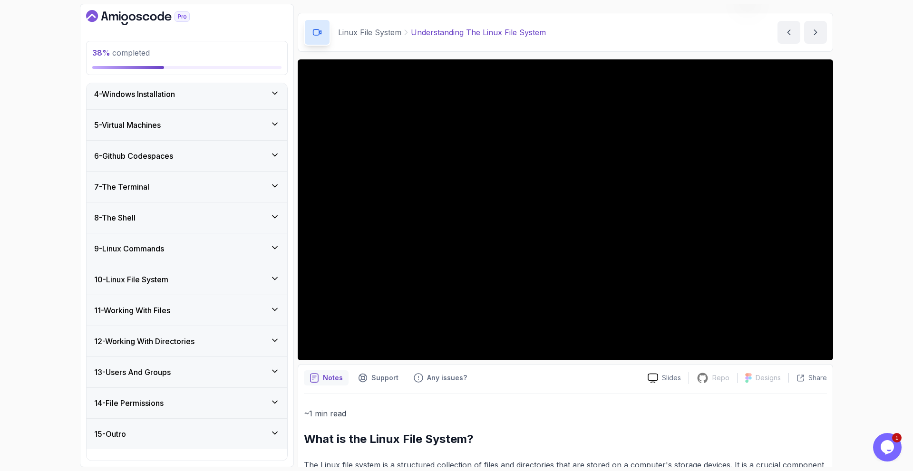
scroll to position [86, 0]
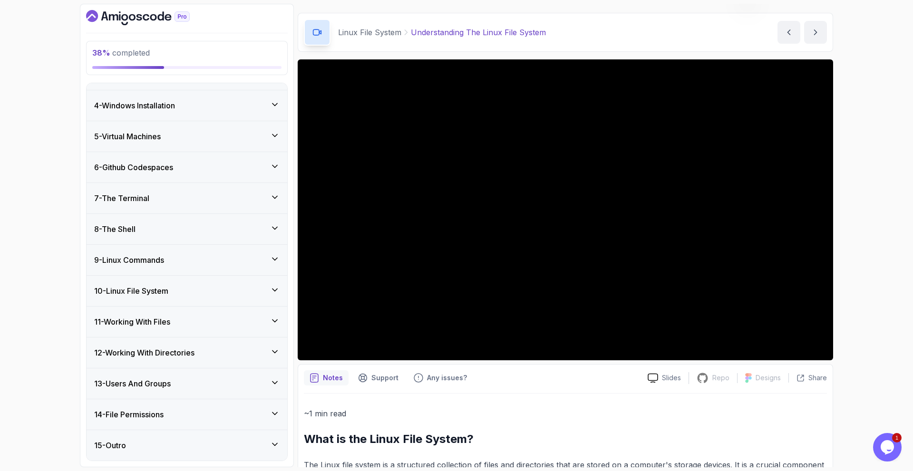
click at [155, 293] on h3 "10 - Linux File System" at bounding box center [131, 290] width 74 height 11
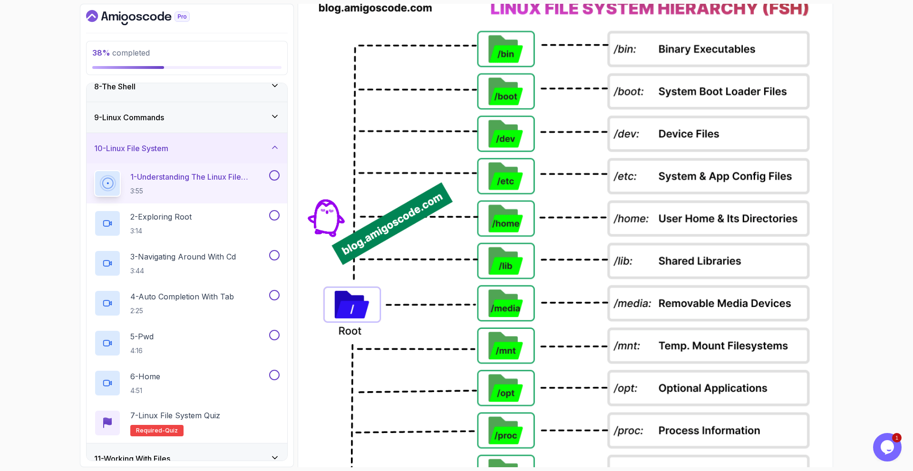
scroll to position [501, 0]
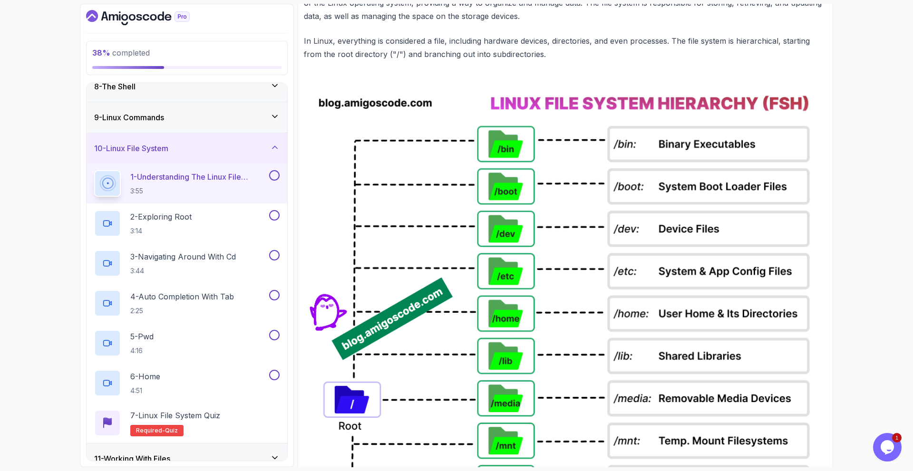
click at [442, 189] on img at bounding box center [565, 420] width 523 height 689
